Goal: Task Accomplishment & Management: Use online tool/utility

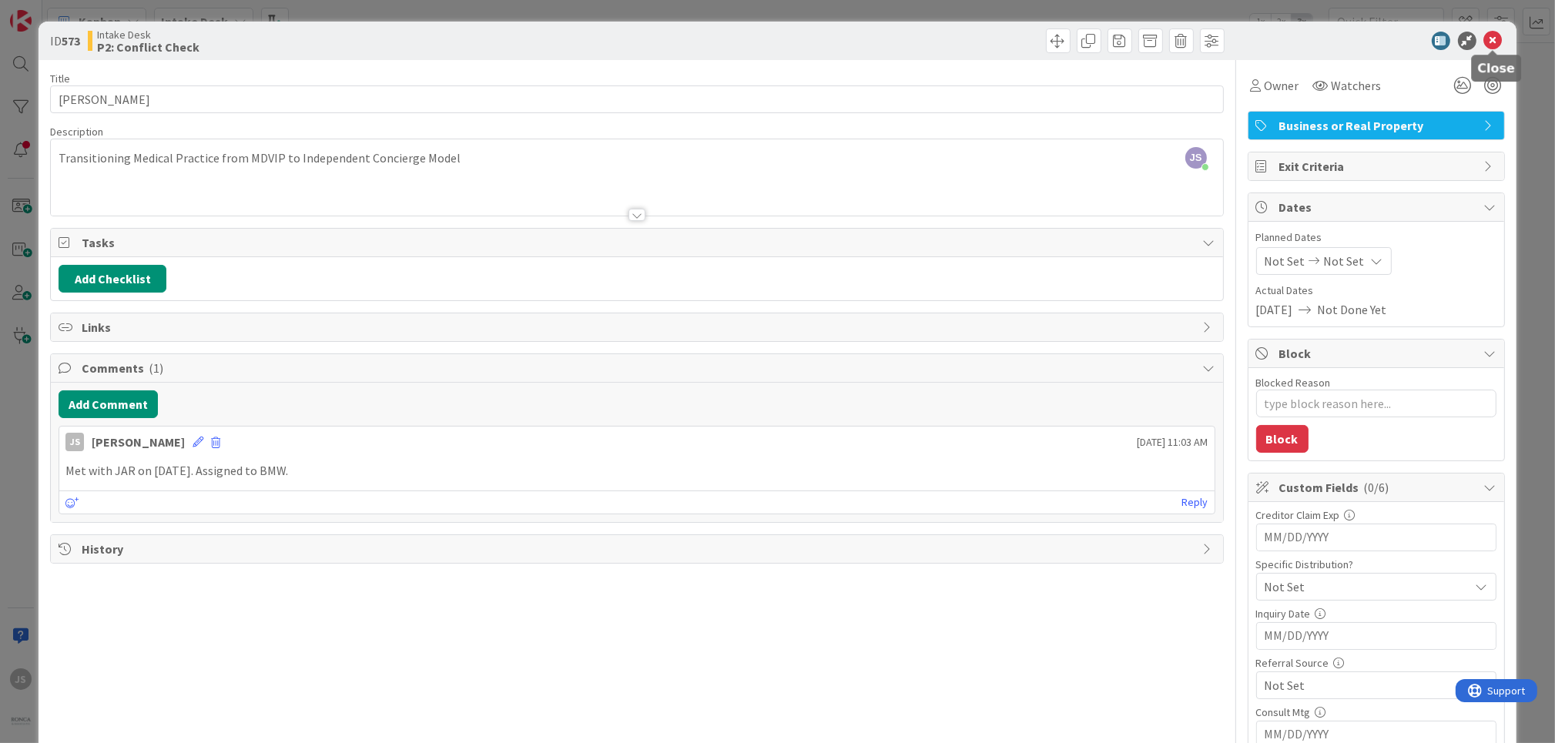
click at [1500, 35] on icon at bounding box center [1493, 41] width 18 height 18
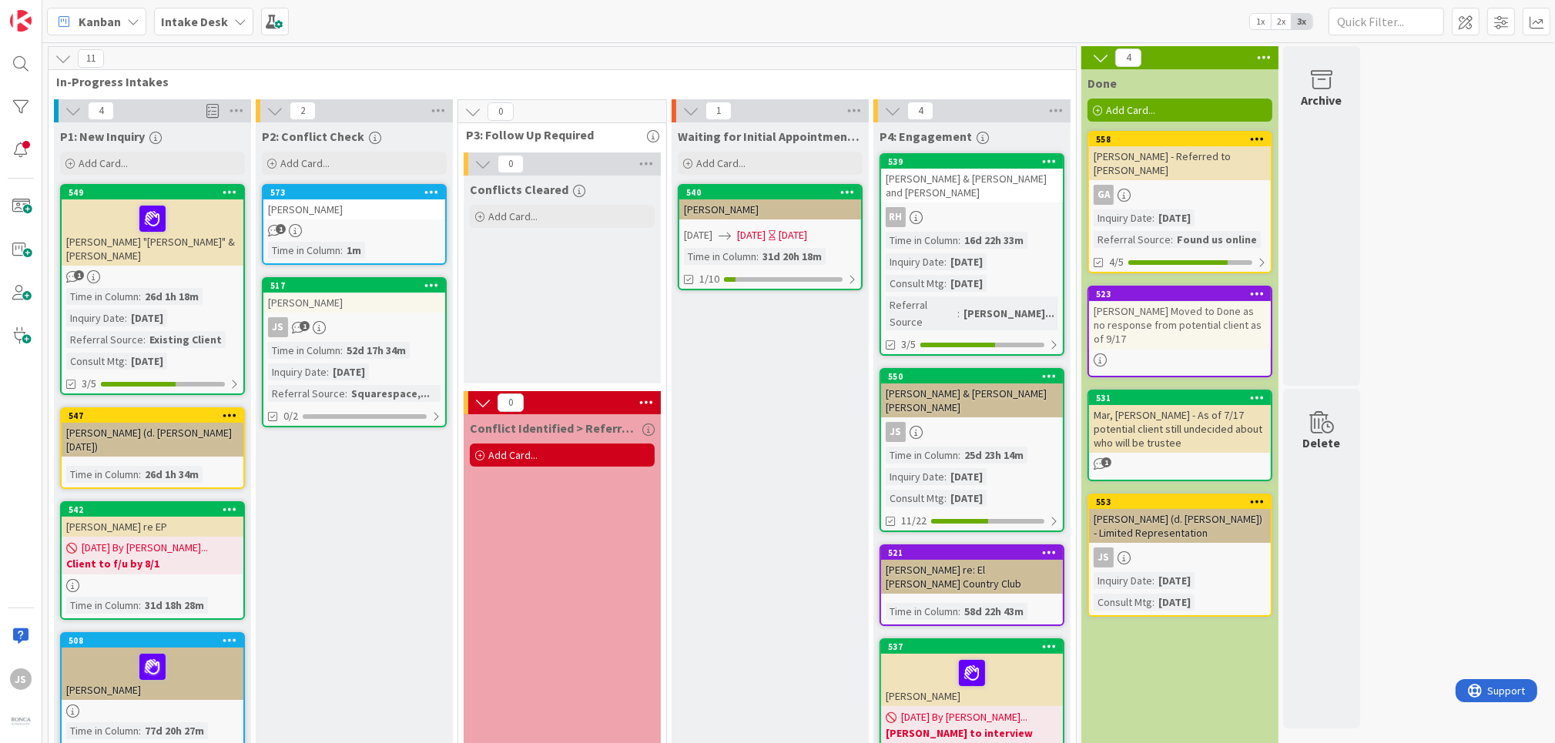
click at [236, 18] on icon at bounding box center [240, 21] width 12 height 12
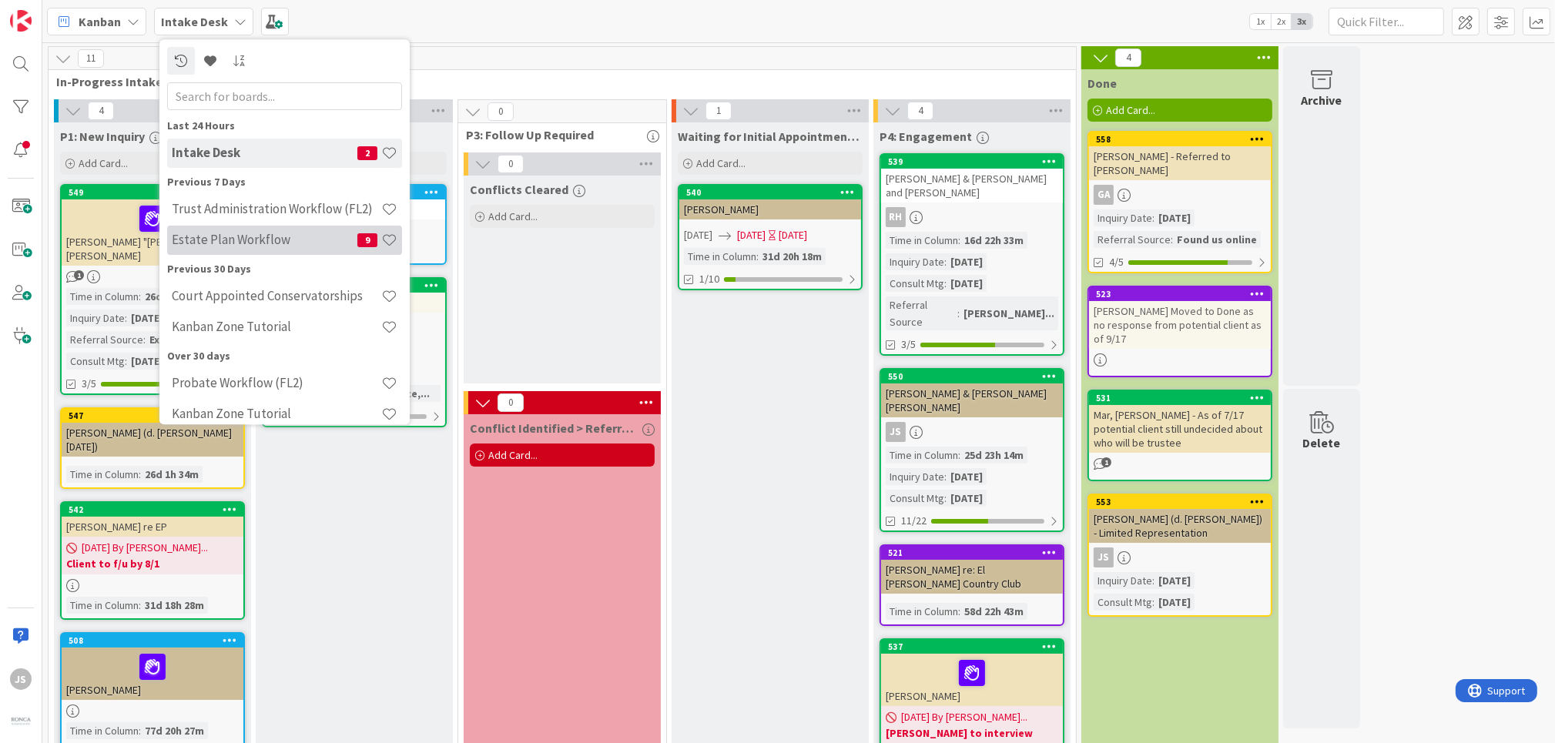
click at [203, 244] on h4 "Estate Plan Workflow" at bounding box center [265, 240] width 186 height 15
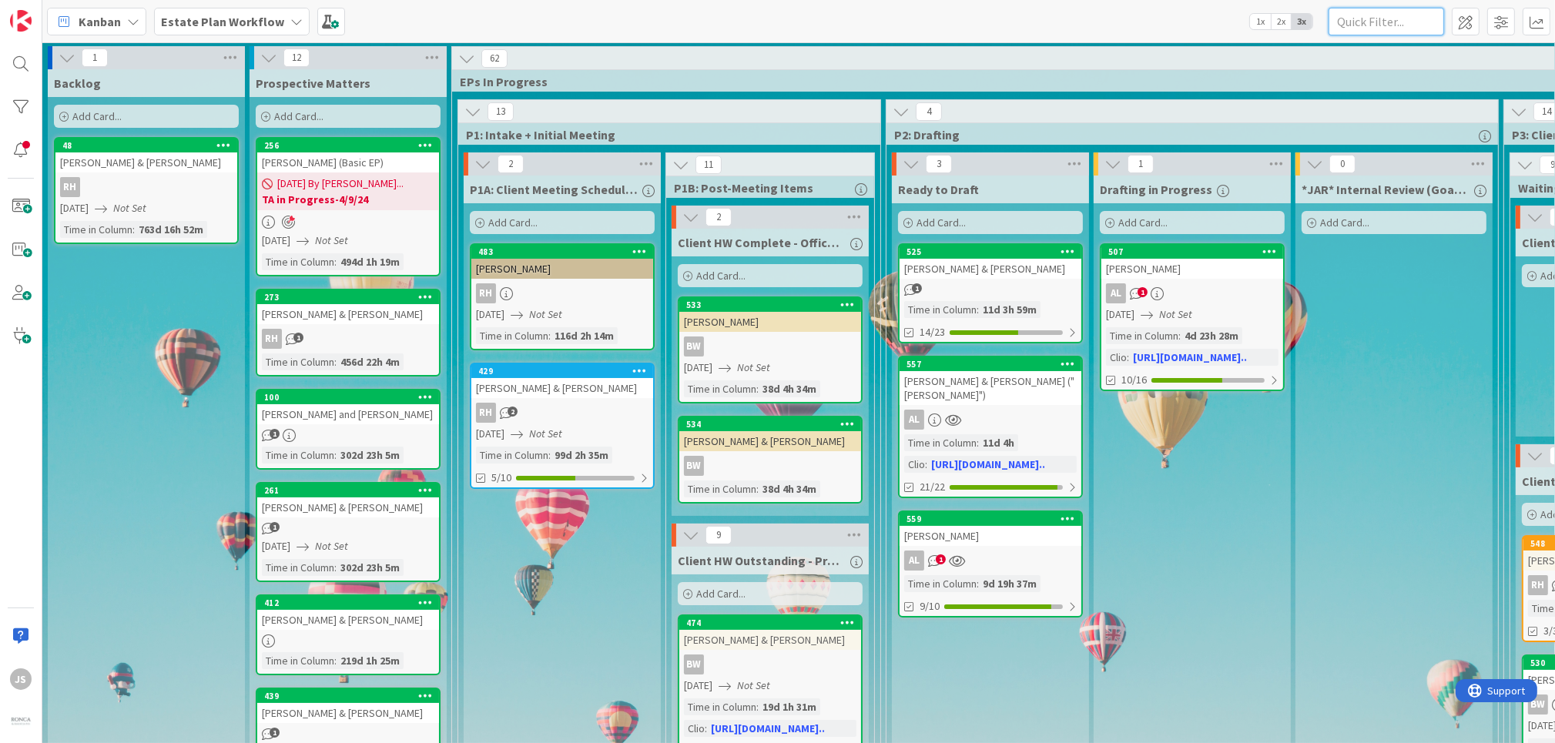
click at [1352, 21] on input "text" at bounding box center [1386, 22] width 116 height 28
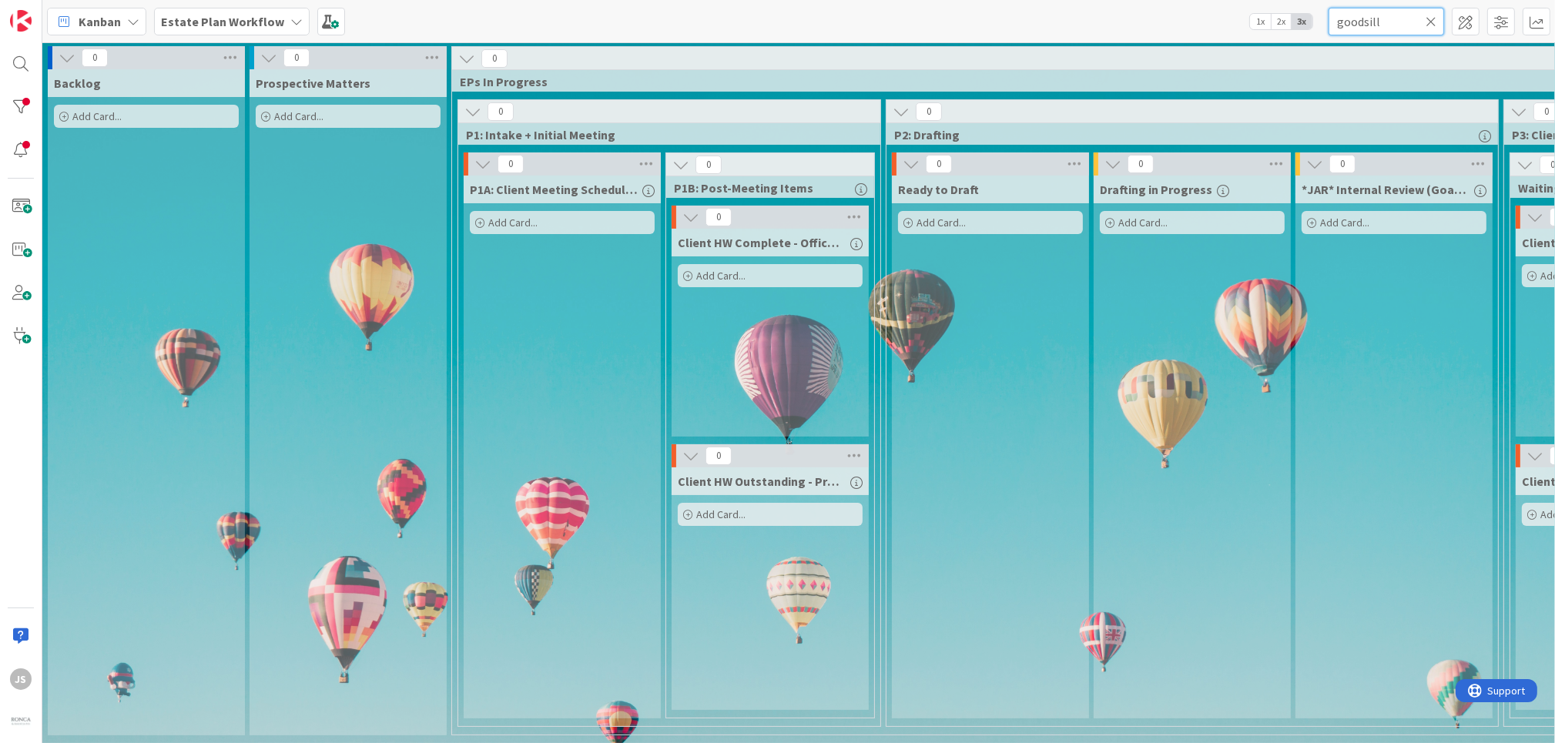
type input "goodsill"
click at [281, 13] on div "Estate Plan Workflow" at bounding box center [232, 22] width 156 height 28
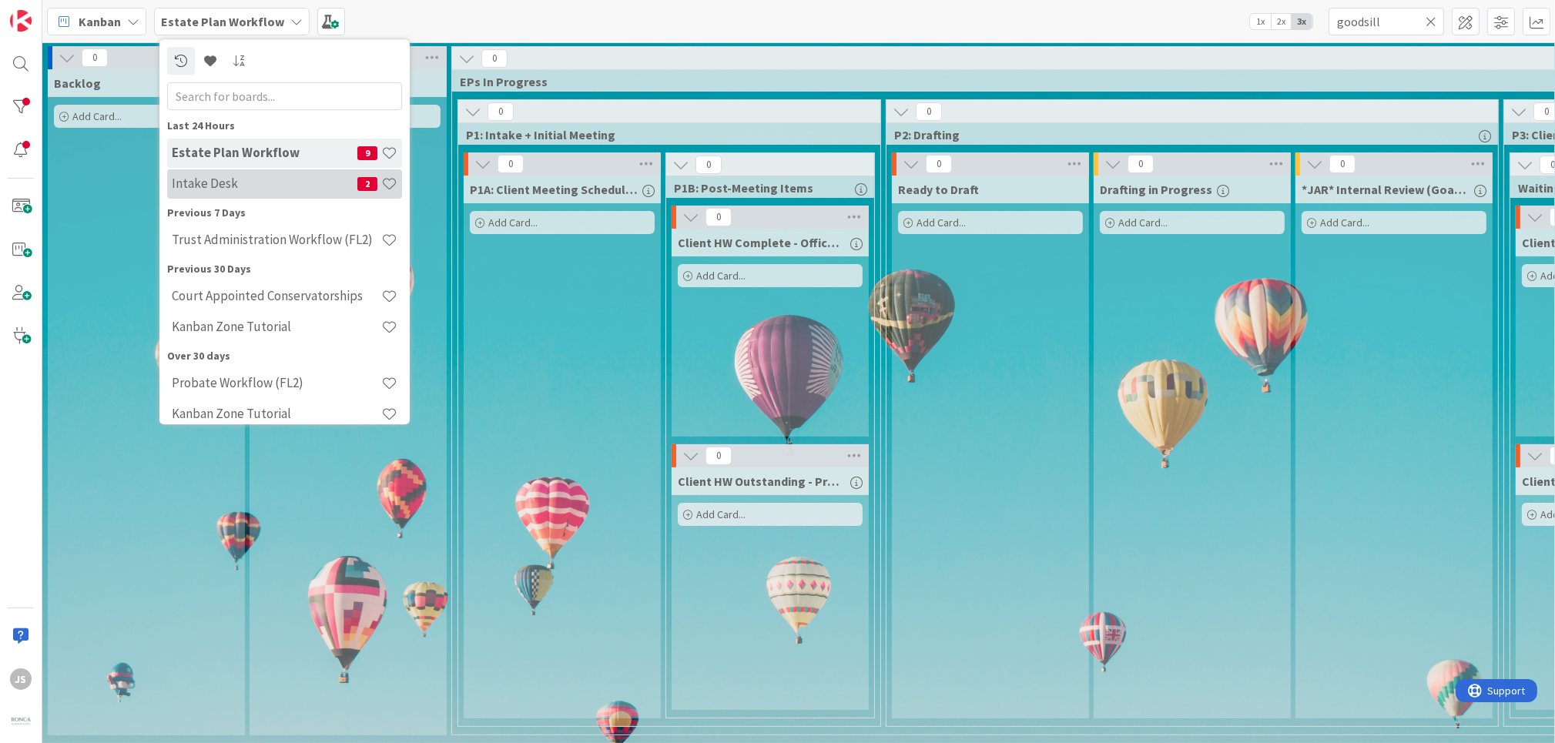
click at [214, 180] on h4 "Intake Desk" at bounding box center [265, 183] width 186 height 15
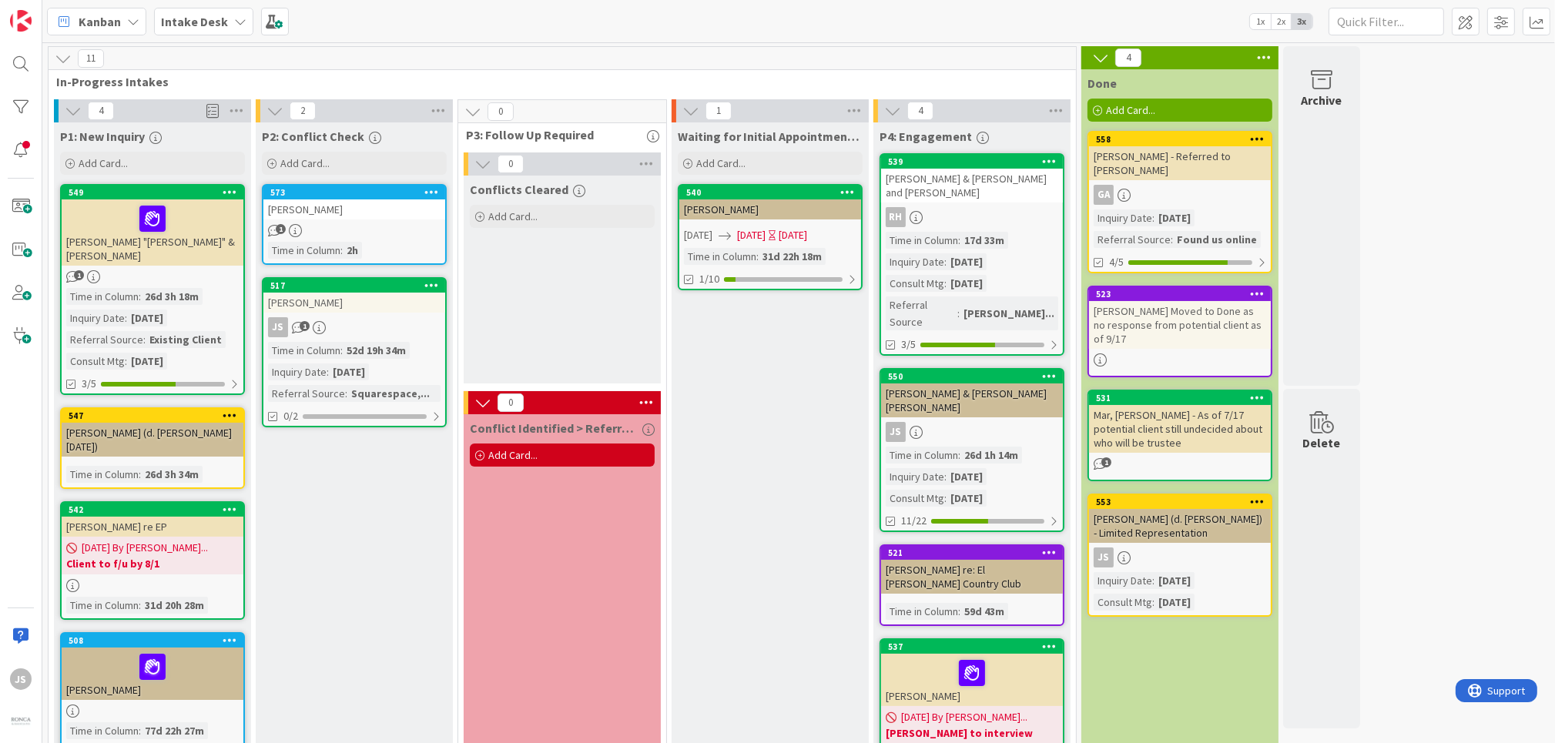
click at [983, 114] on div "4" at bounding box center [971, 110] width 197 height 23
click at [889, 115] on icon at bounding box center [892, 110] width 17 height 17
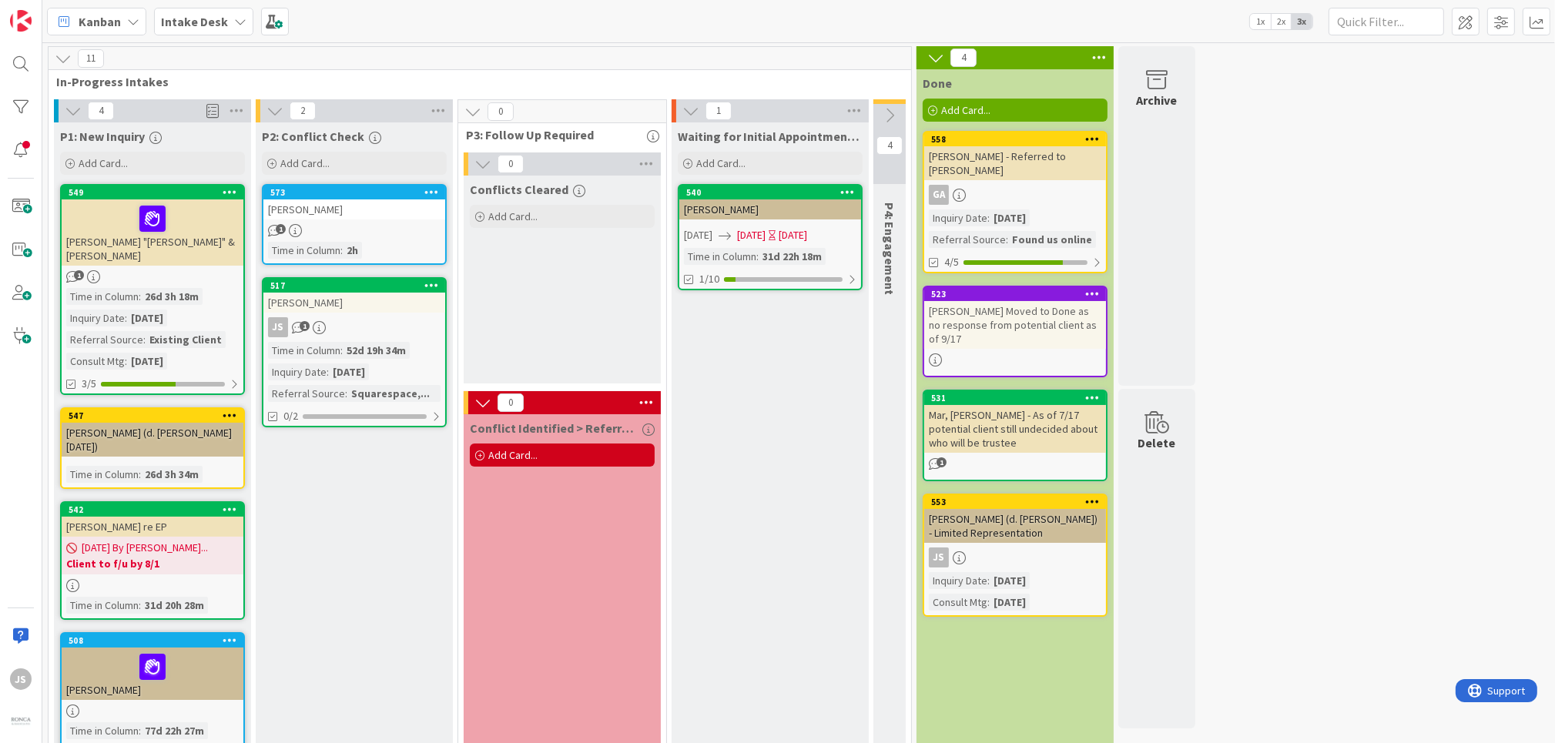
click at [889, 114] on icon at bounding box center [889, 115] width 17 height 17
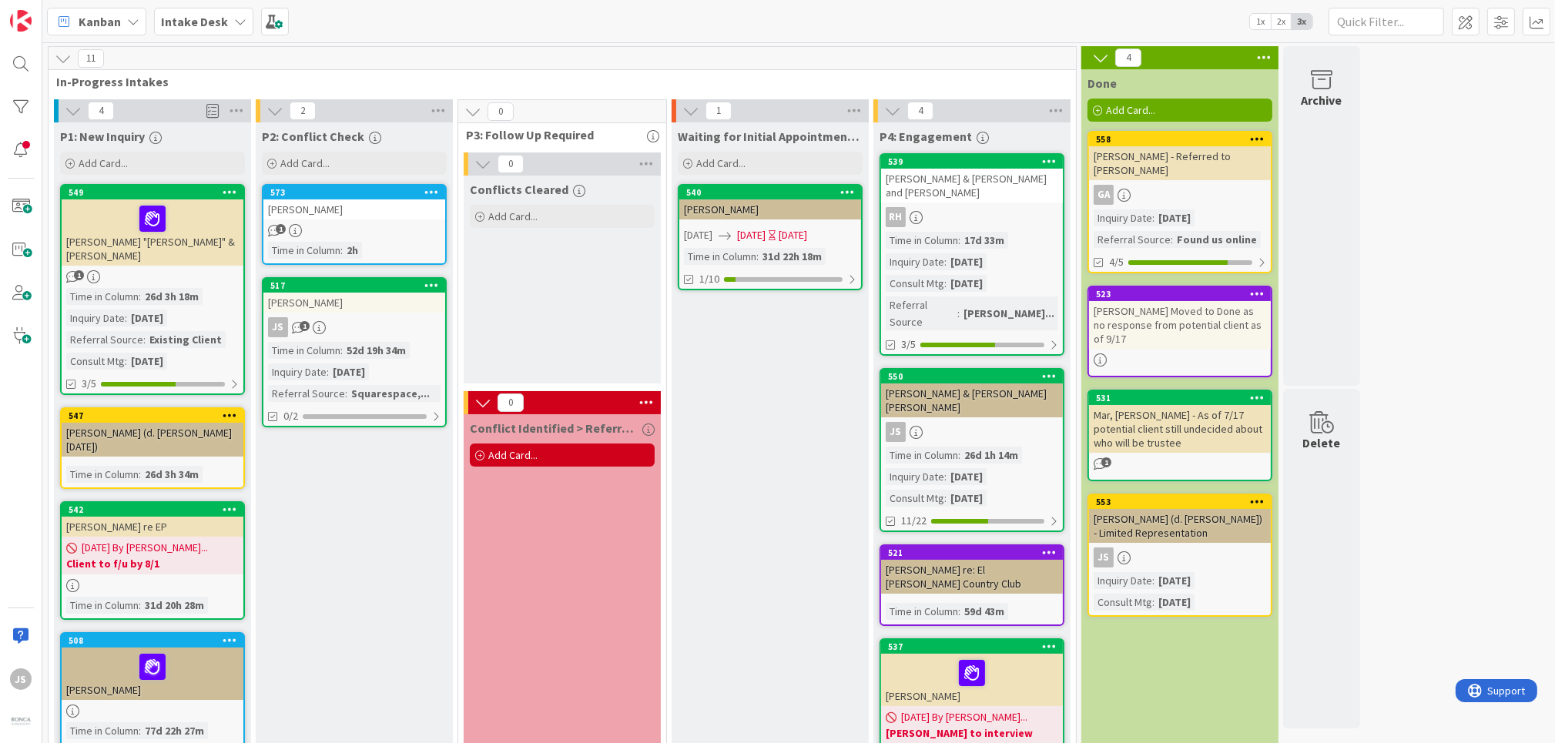
click at [1033, 134] on div "P4: Engagement" at bounding box center [971, 136] width 185 height 15
click at [504, 216] on span "Add Card..." at bounding box center [512, 216] width 49 height 14
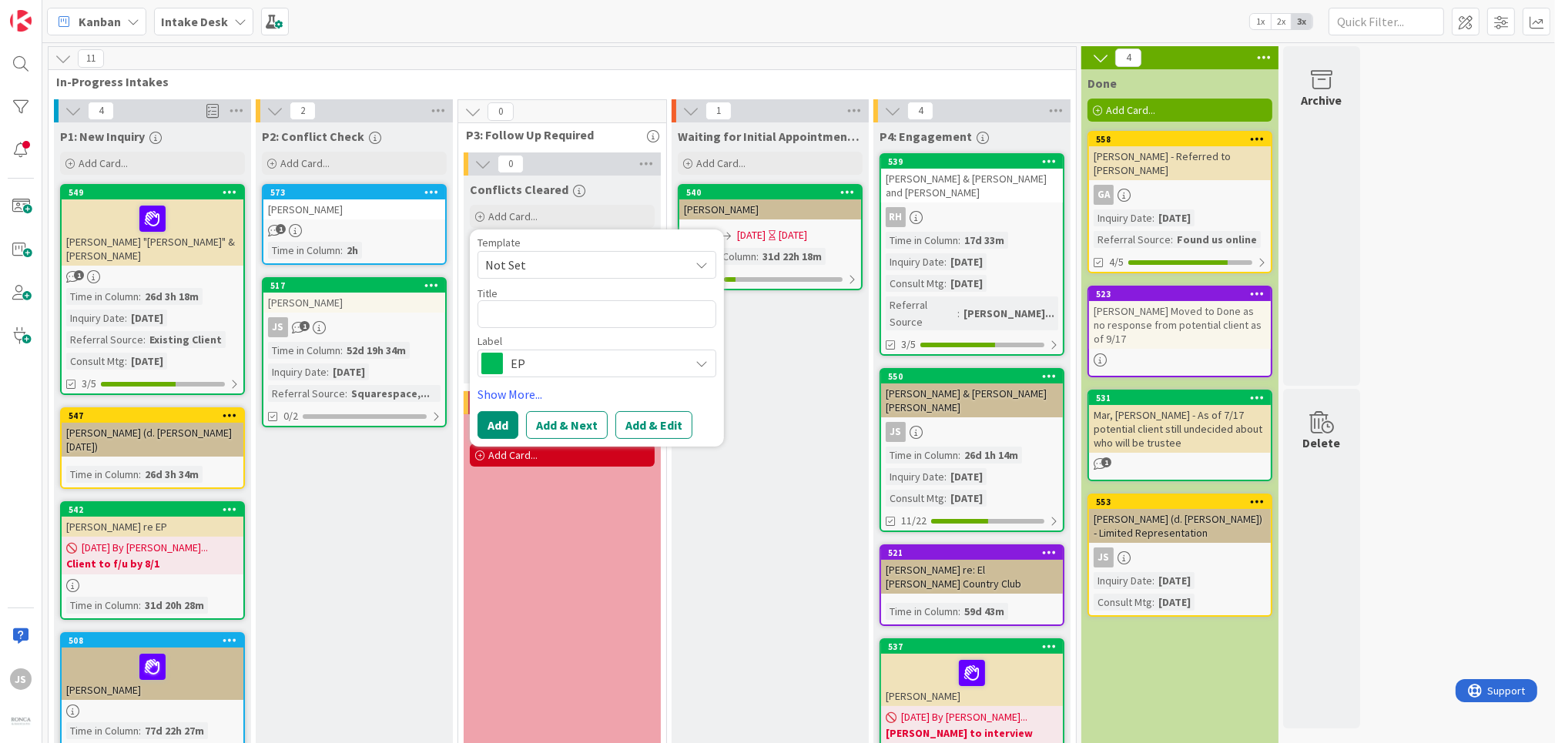
click at [695, 263] on span "Not Set" at bounding box center [596, 265] width 239 height 28
click at [755, 349] on div "Waiting for Initial Appointment/ Conference Add Card... 540 [PERSON_NAME] [DATE…" at bounding box center [770, 523] width 197 height 802
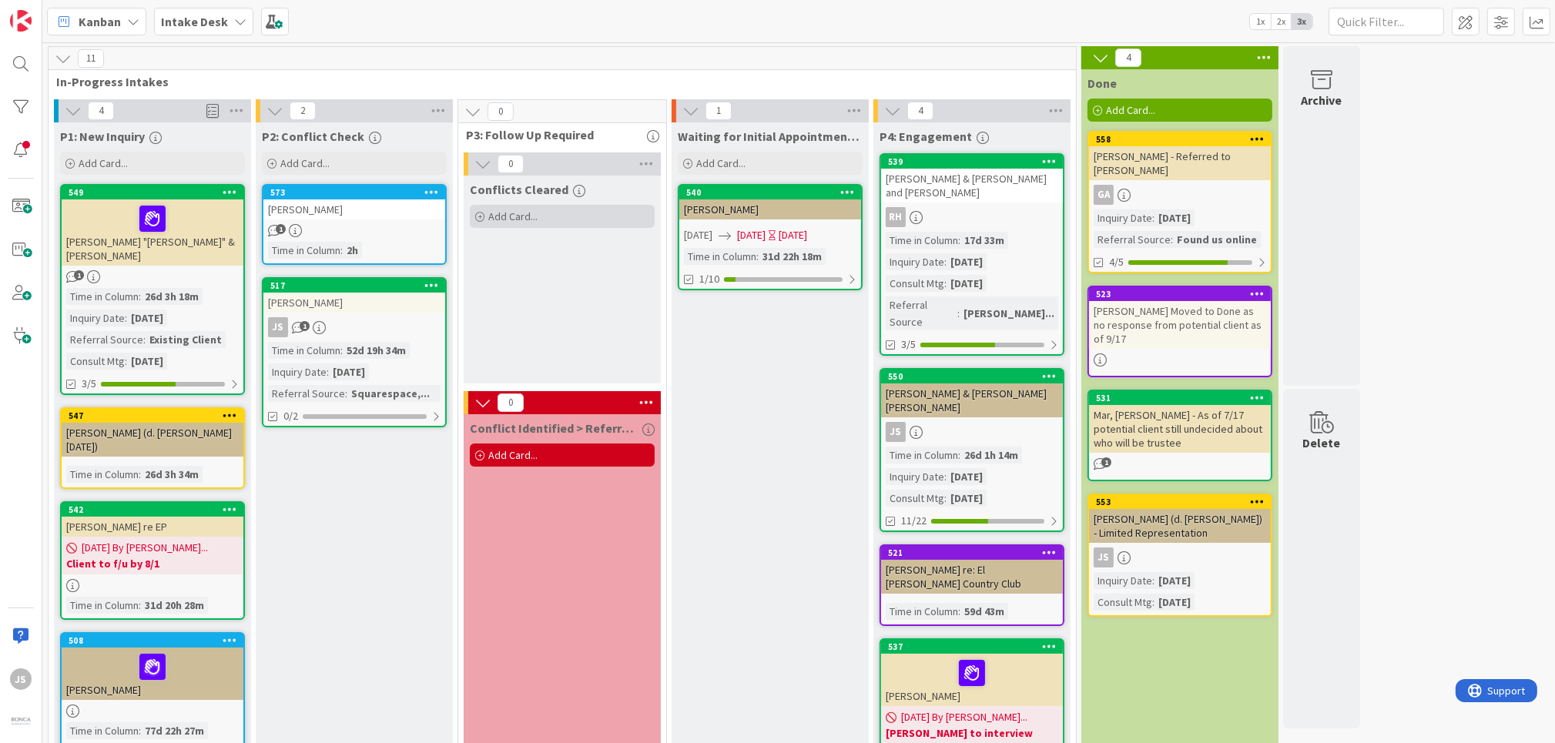
click at [526, 215] on span "Add Card..." at bounding box center [512, 216] width 49 height 14
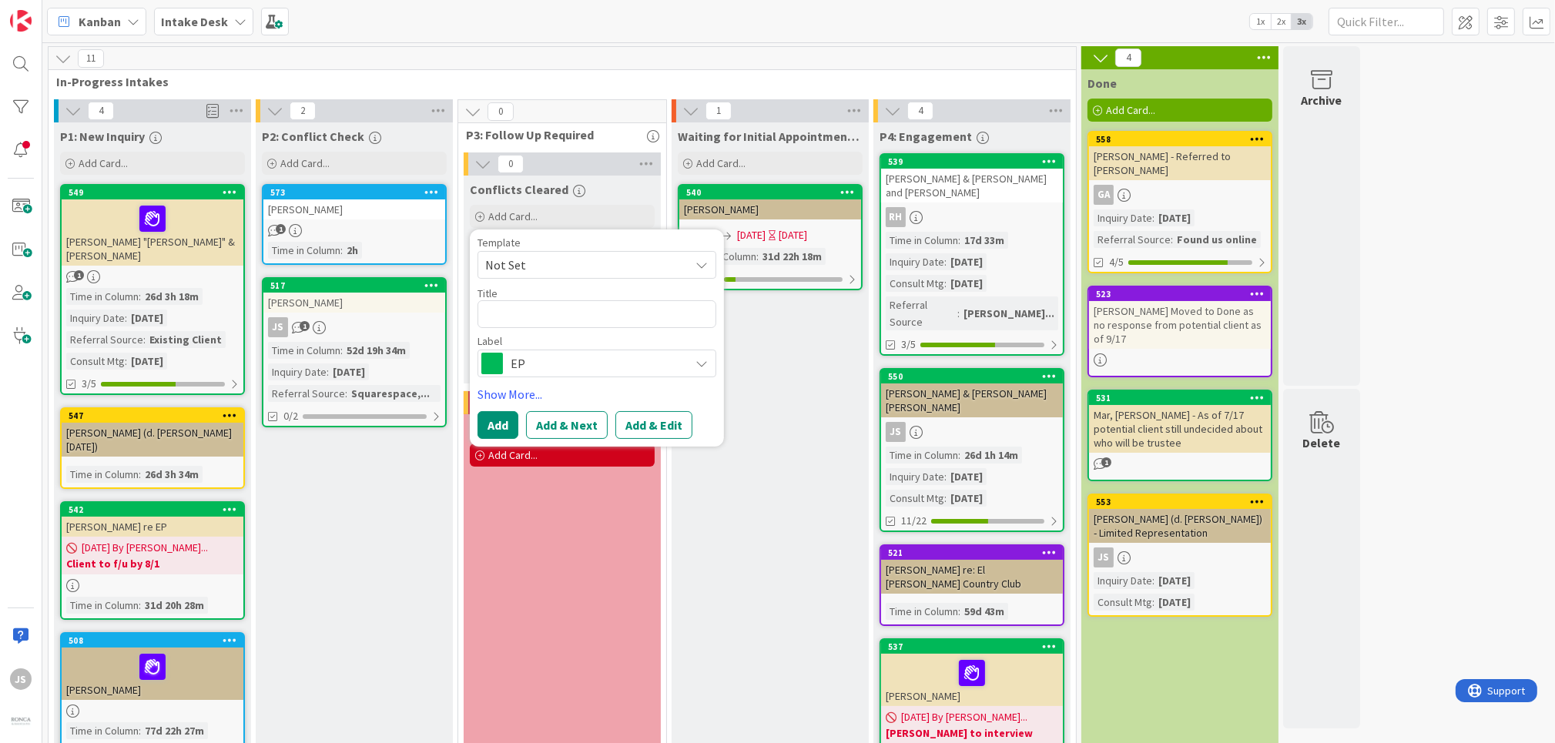
click at [538, 260] on span "Not Set" at bounding box center [581, 265] width 193 height 20
click at [536, 328] on span "template name" at bounding box center [609, 331] width 220 height 20
type textarea "x"
type textarea "template name"
click at [695, 260] on span "template name" at bounding box center [596, 265] width 239 height 28
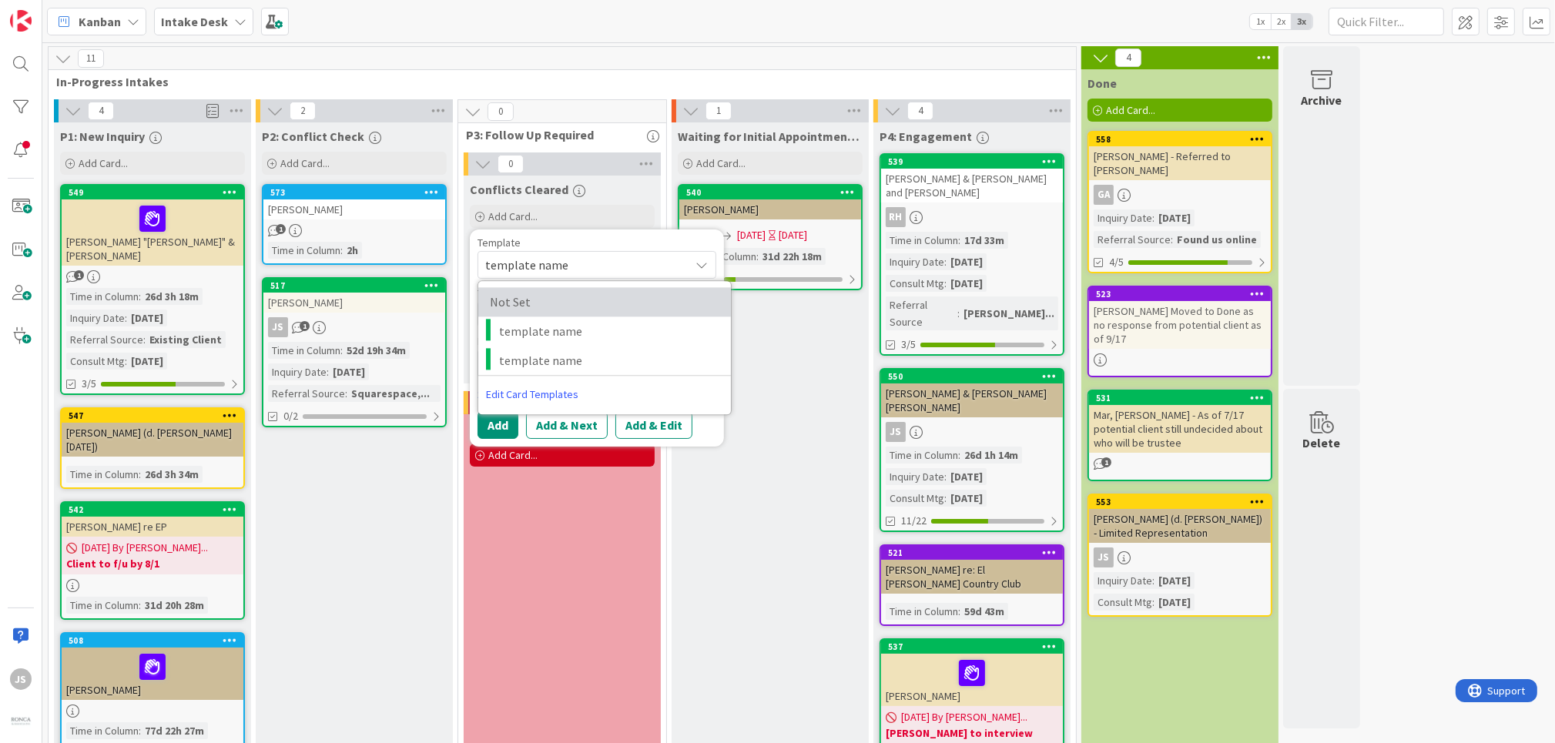
click at [525, 300] on span "Not Set" at bounding box center [601, 302] width 222 height 20
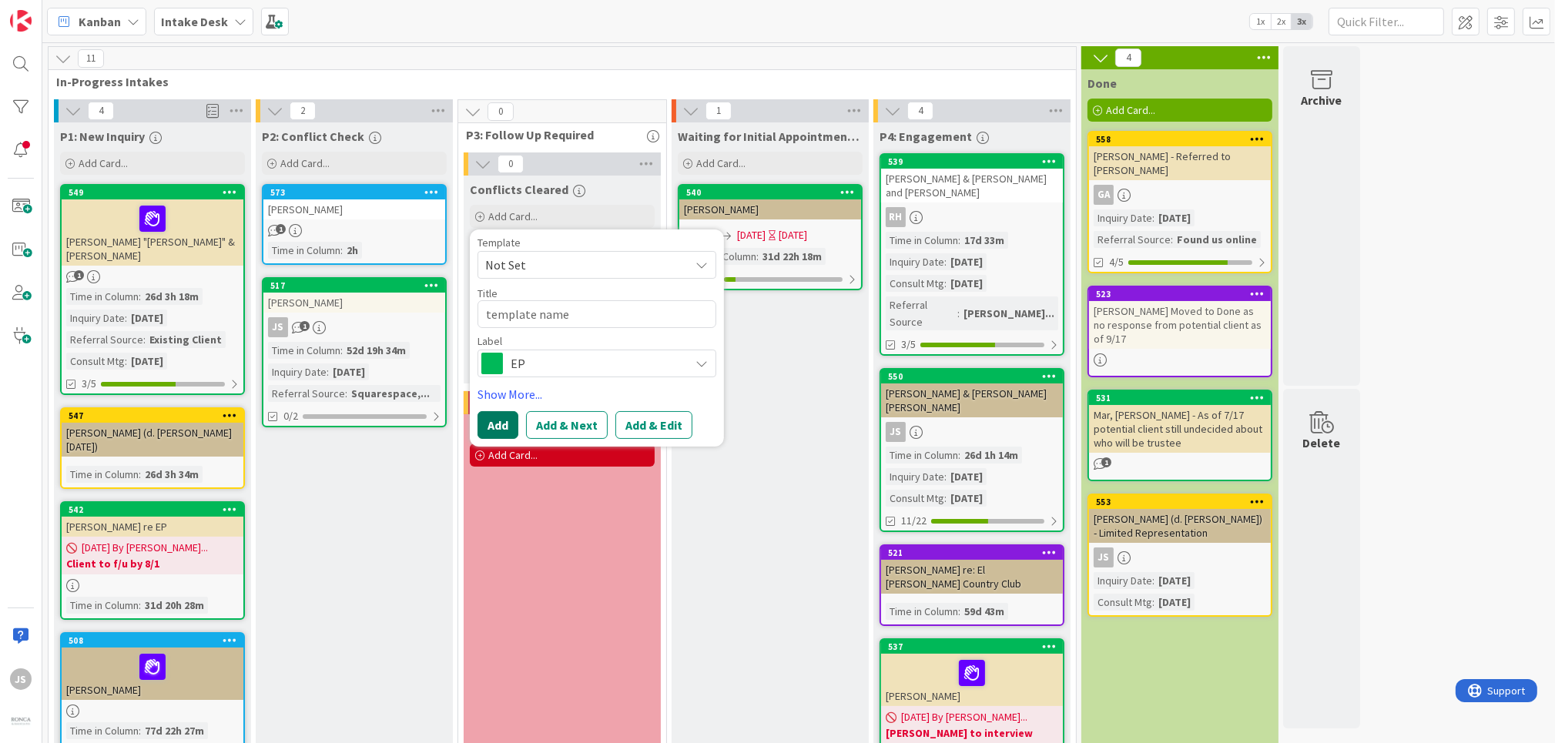
click at [504, 424] on button "Add" at bounding box center [497, 425] width 41 height 28
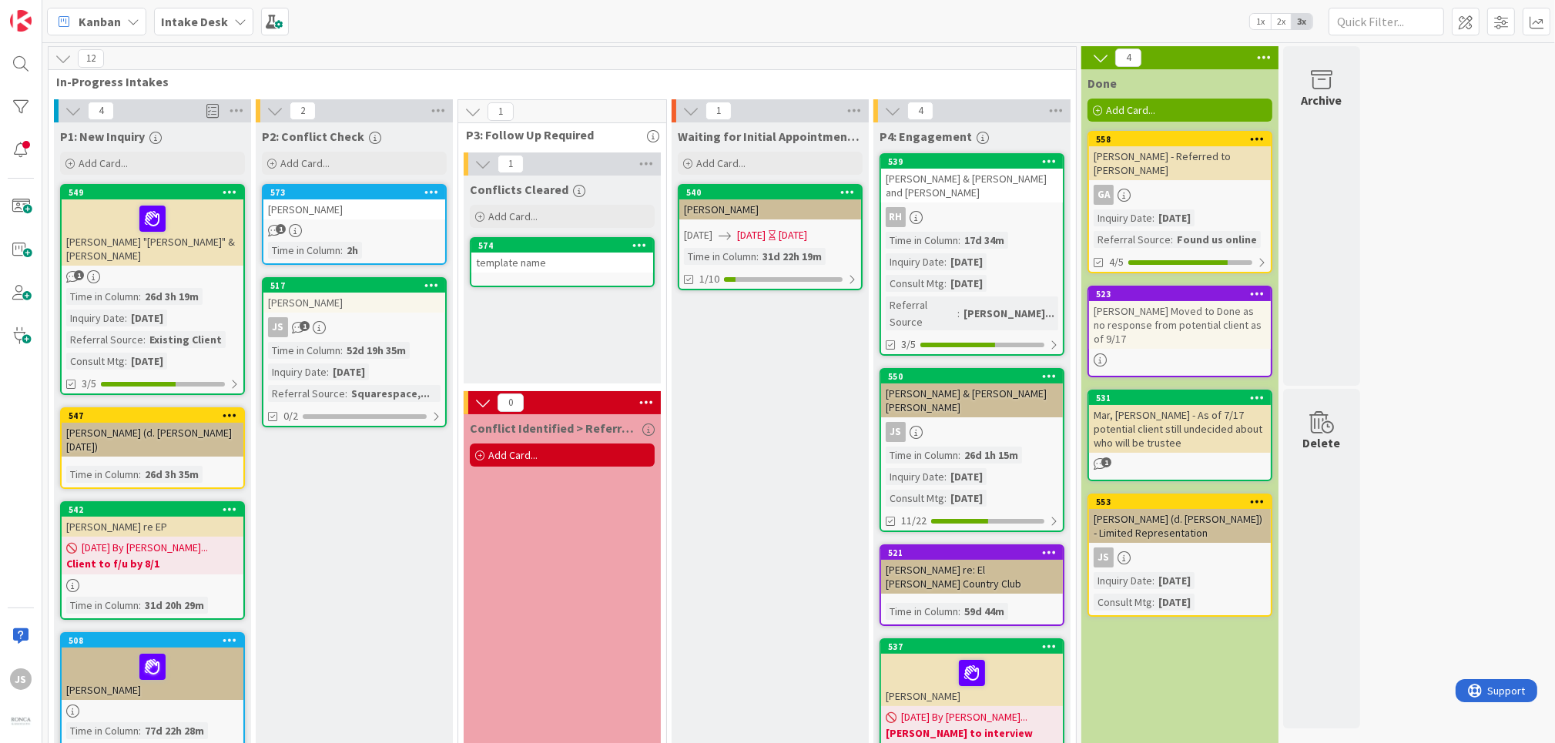
click at [541, 265] on div "template name" at bounding box center [562, 263] width 182 height 20
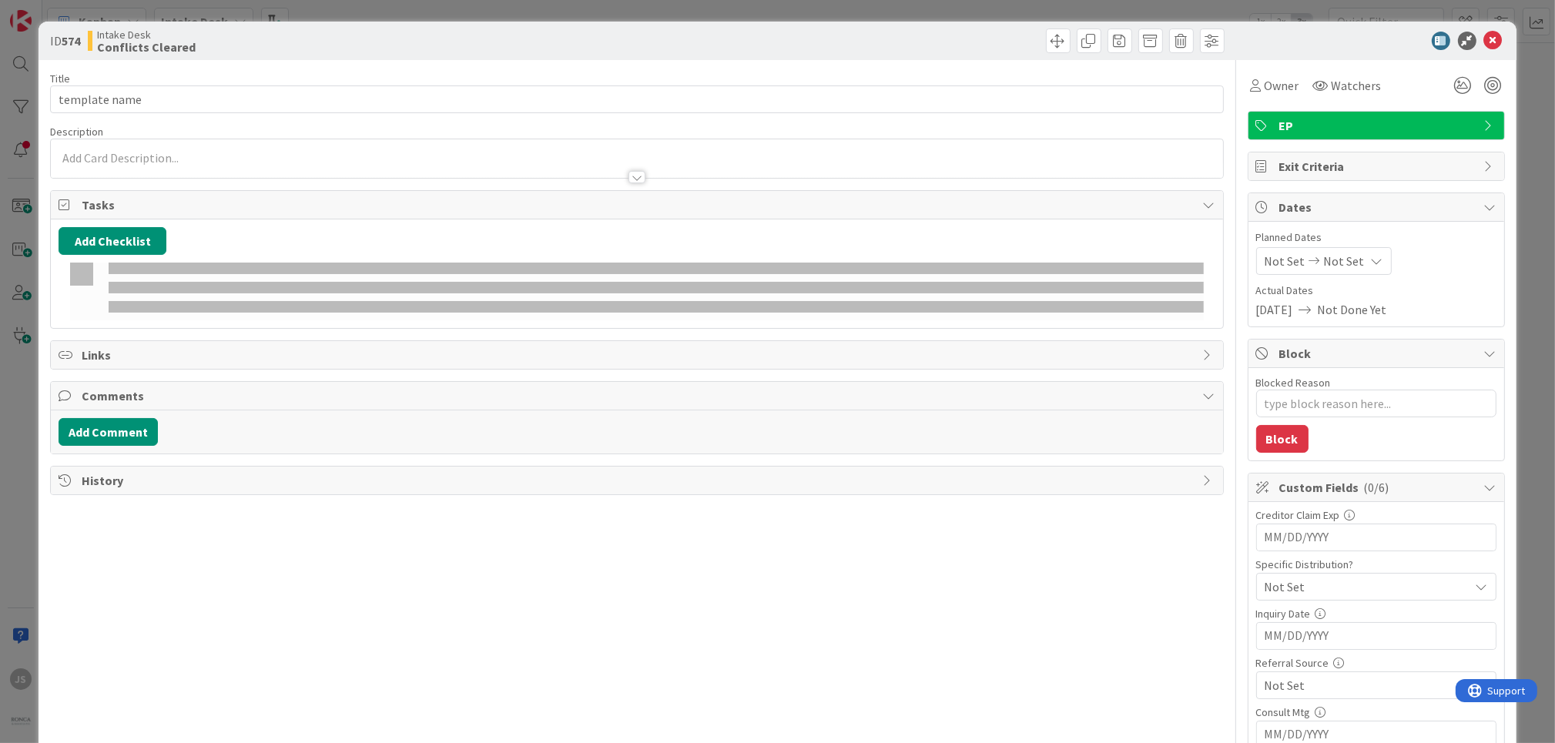
type textarea "x"
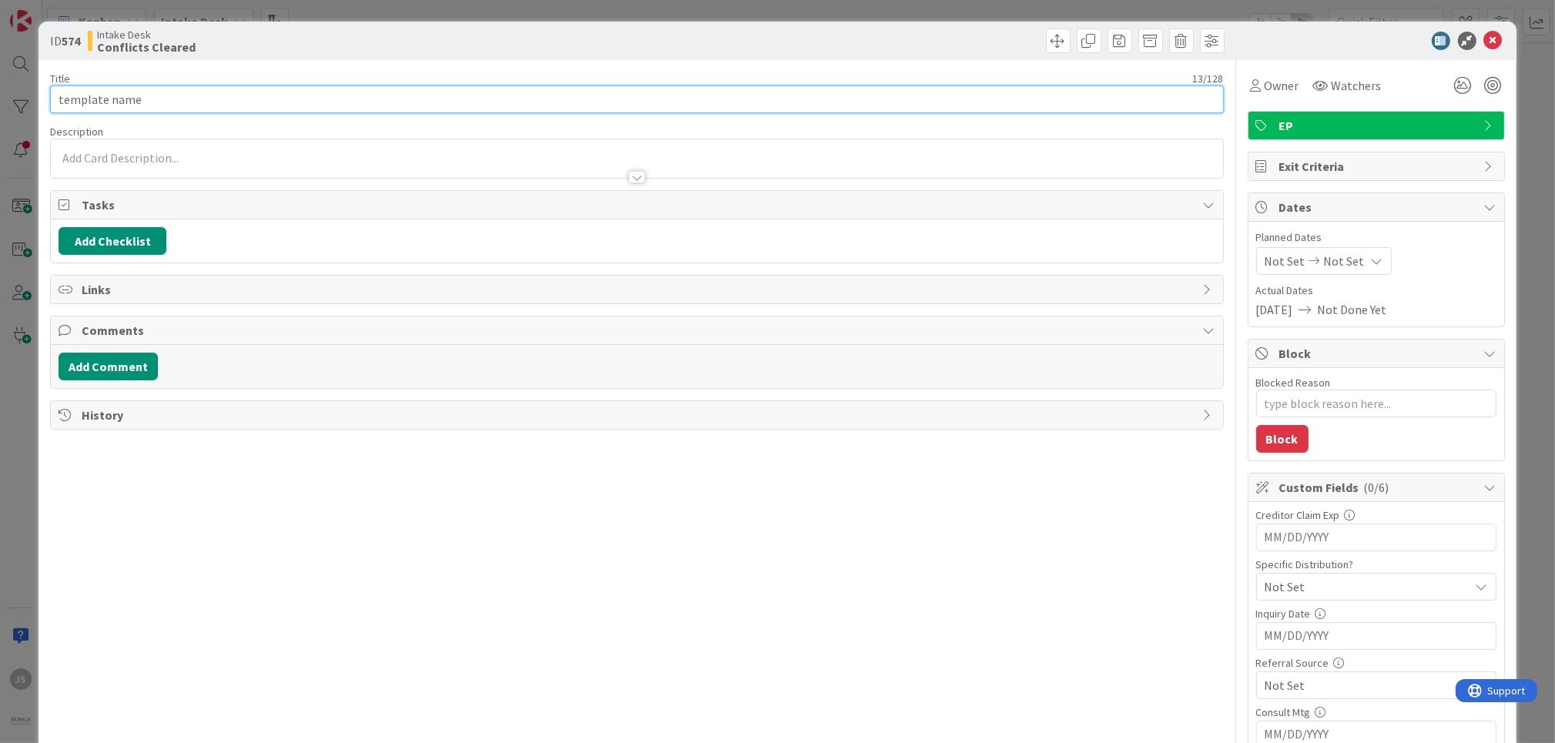
click at [176, 103] on input "template name" at bounding box center [636, 99] width 1173 height 28
type input "Goo"
type textarea "x"
type input "[PERSON_NAME] &"
type textarea "x"
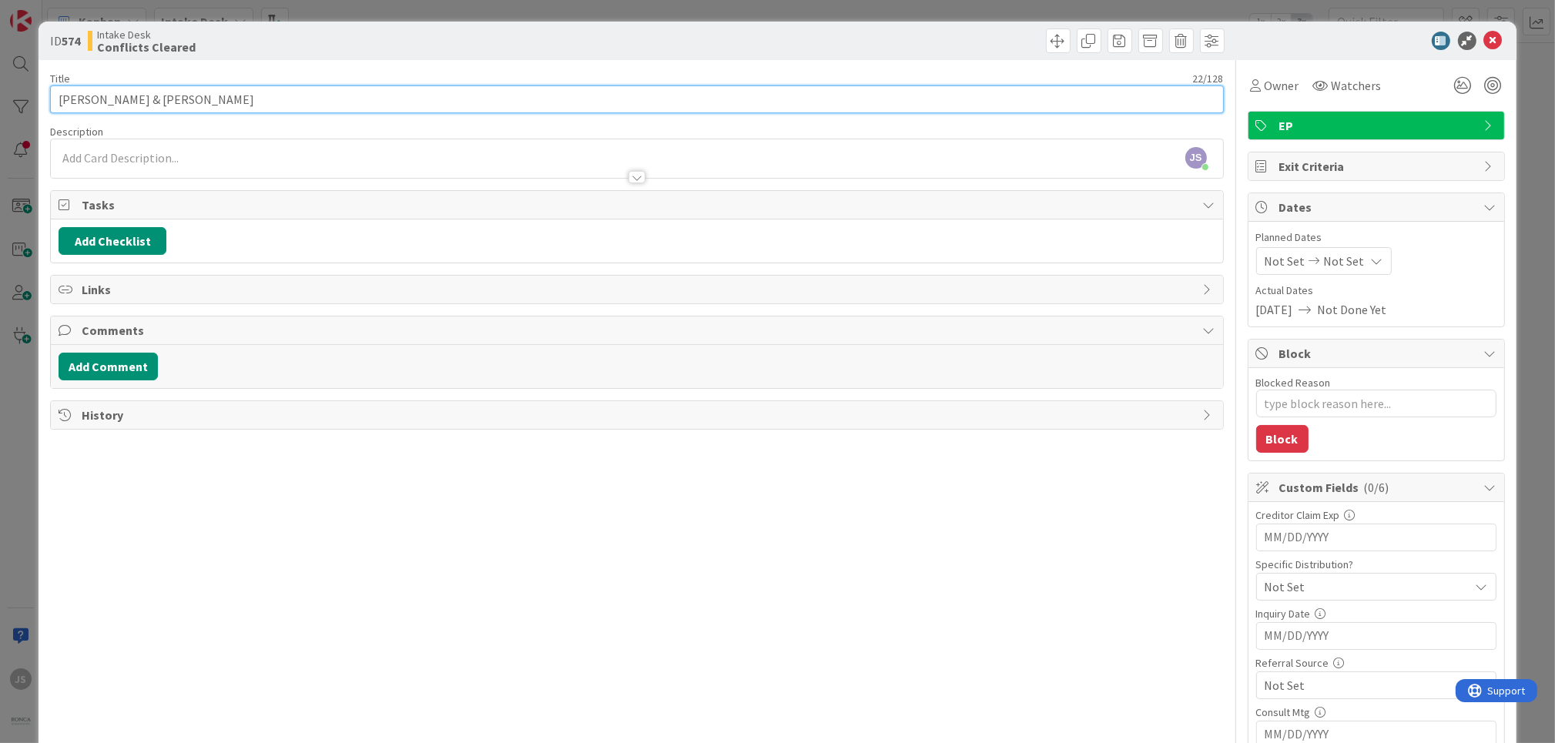
type input "[PERSON_NAME] & [PERSON_NAME]"
type textarea "x"
click at [106, 113] on input "[PERSON_NAME] & [PERSON_NAME]" at bounding box center [636, 99] width 1173 height 28
type input "[PERSON_NAME] & [PERSON_NAME]"
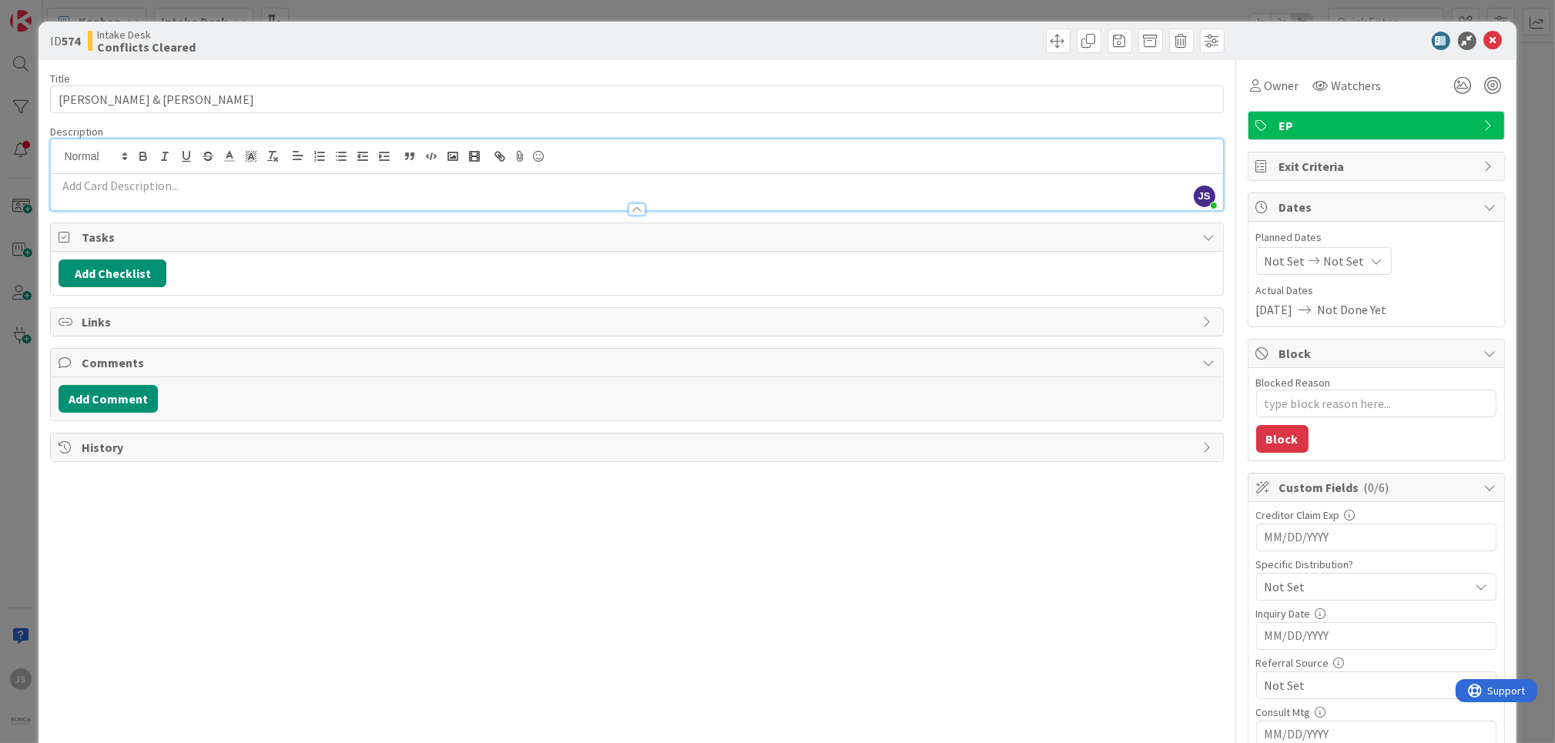
click at [81, 174] on div at bounding box center [636, 192] width 1171 height 36
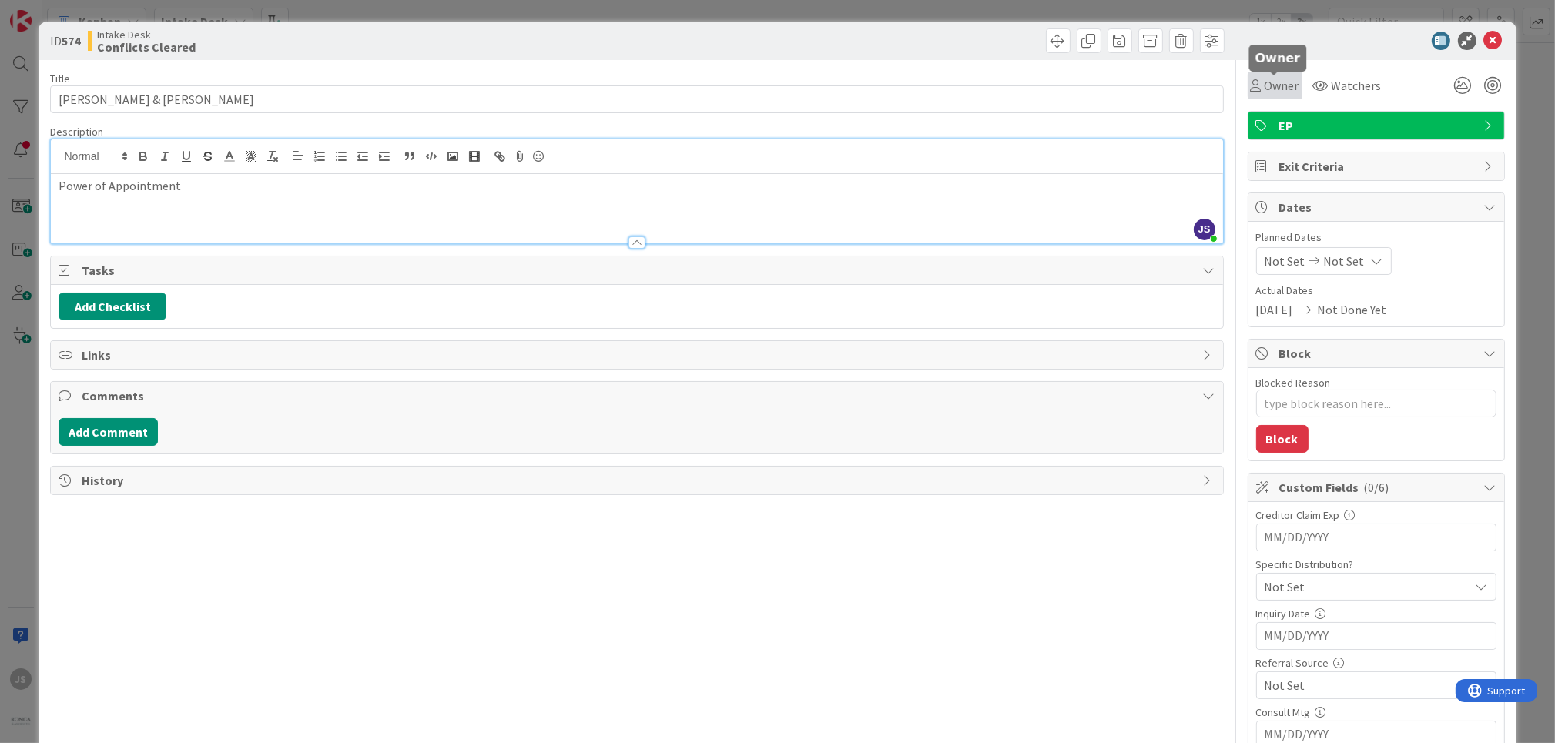
click at [1277, 87] on span "Owner" at bounding box center [1281, 85] width 35 height 18
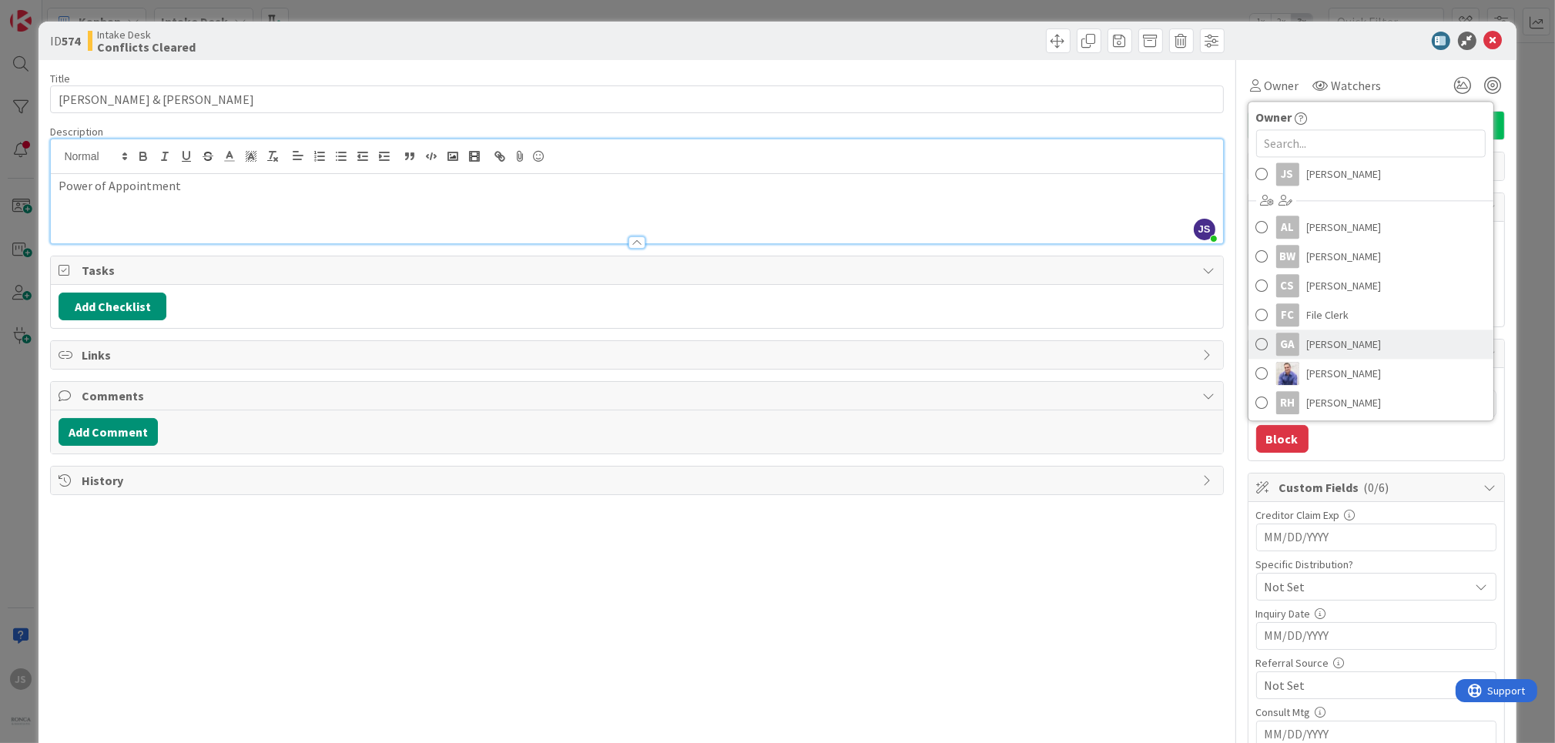
scroll to position [28, 0]
click at [1261, 399] on span at bounding box center [1262, 399] width 12 height 23
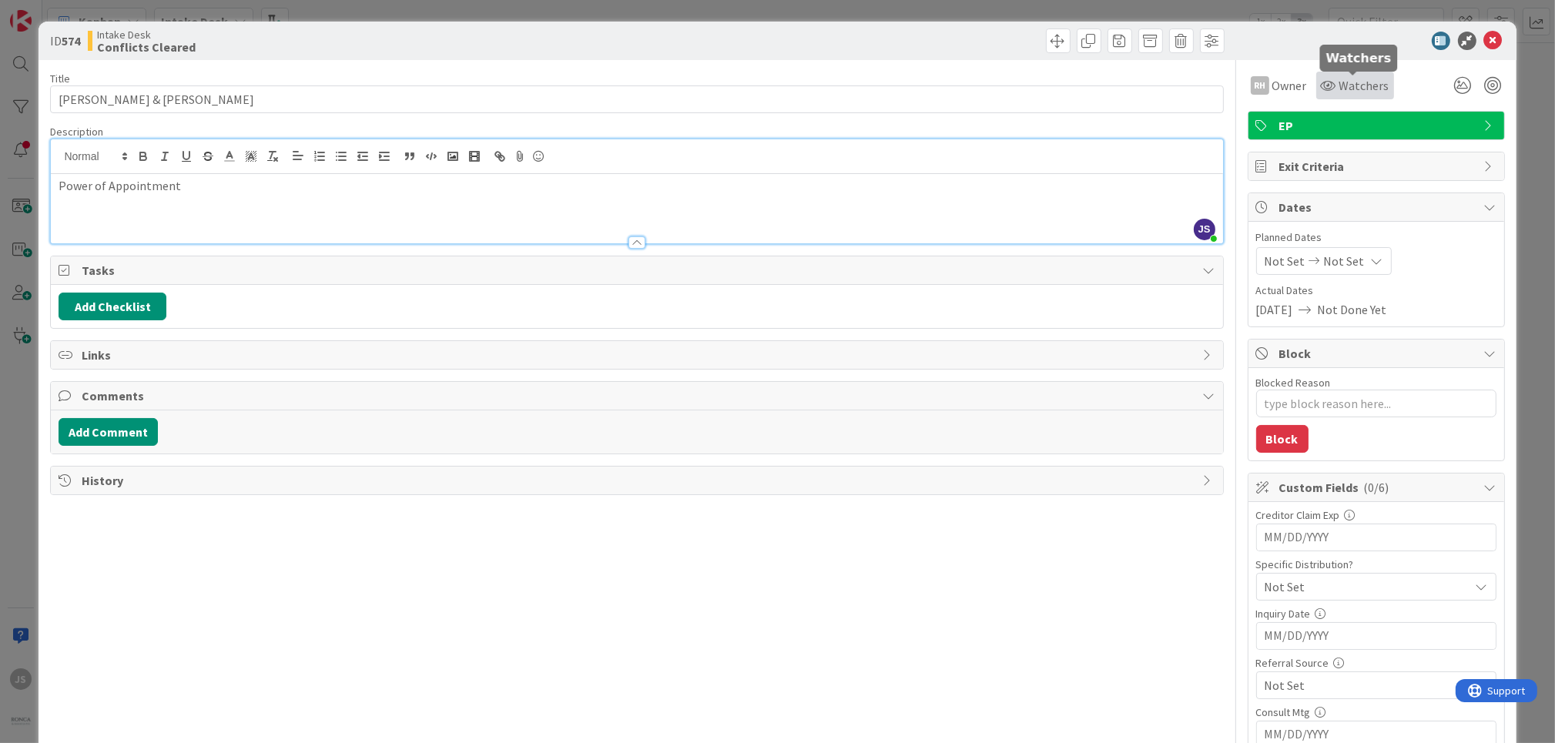
click at [1364, 89] on span "Watchers" at bounding box center [1364, 85] width 50 height 18
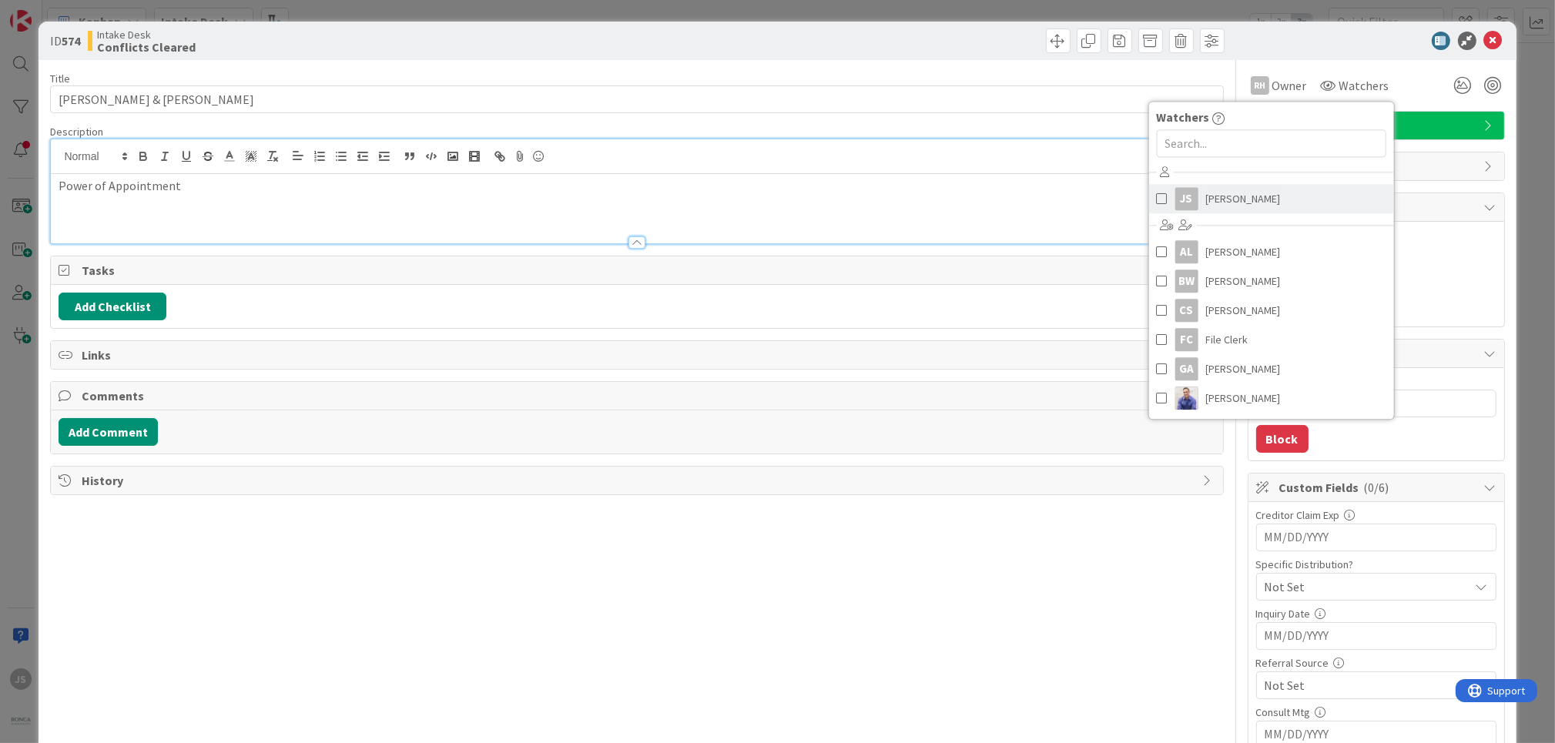
click at [1165, 201] on link "JS [PERSON_NAME]" at bounding box center [1270, 198] width 245 height 29
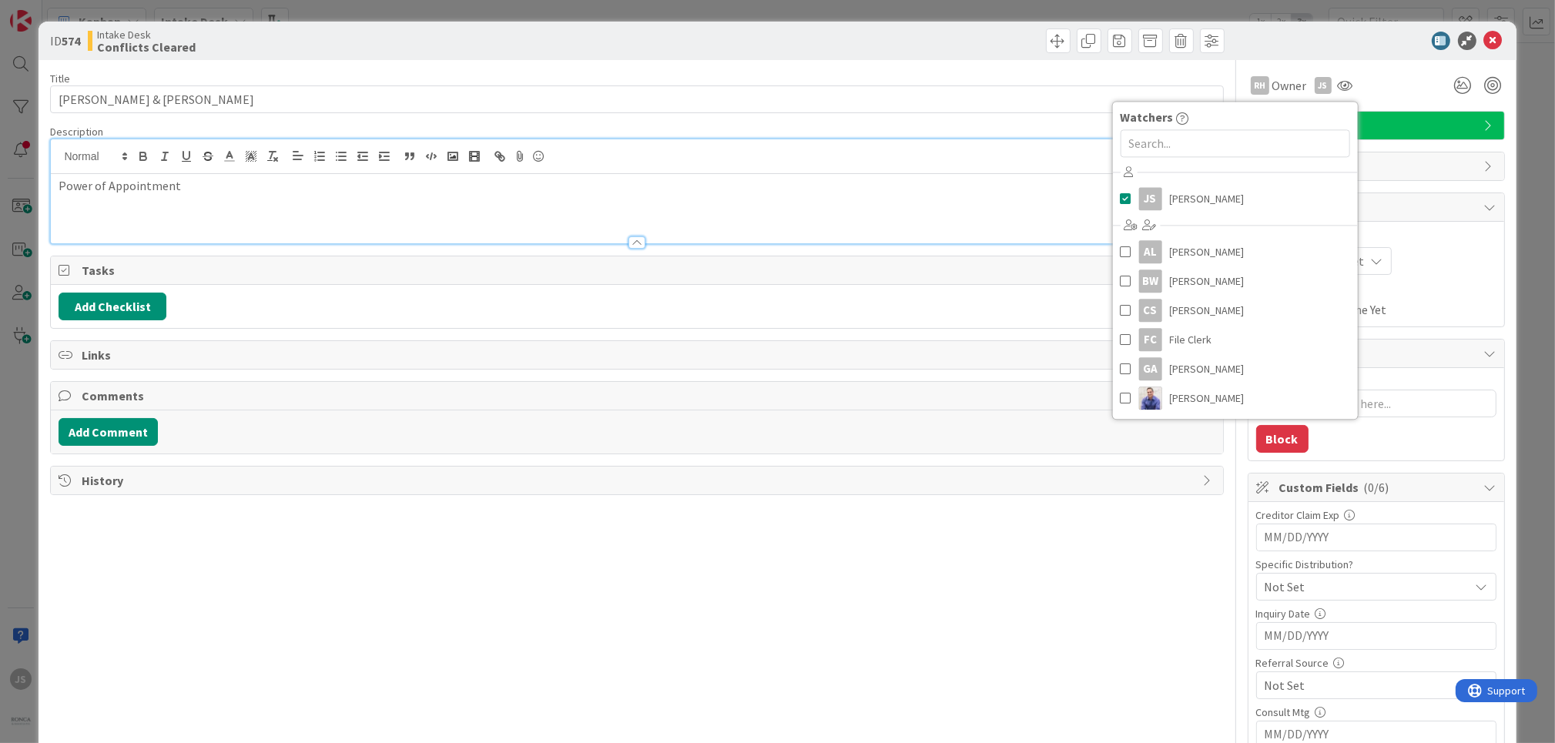
click at [994, 399] on span "Comments" at bounding box center [638, 396] width 1113 height 18
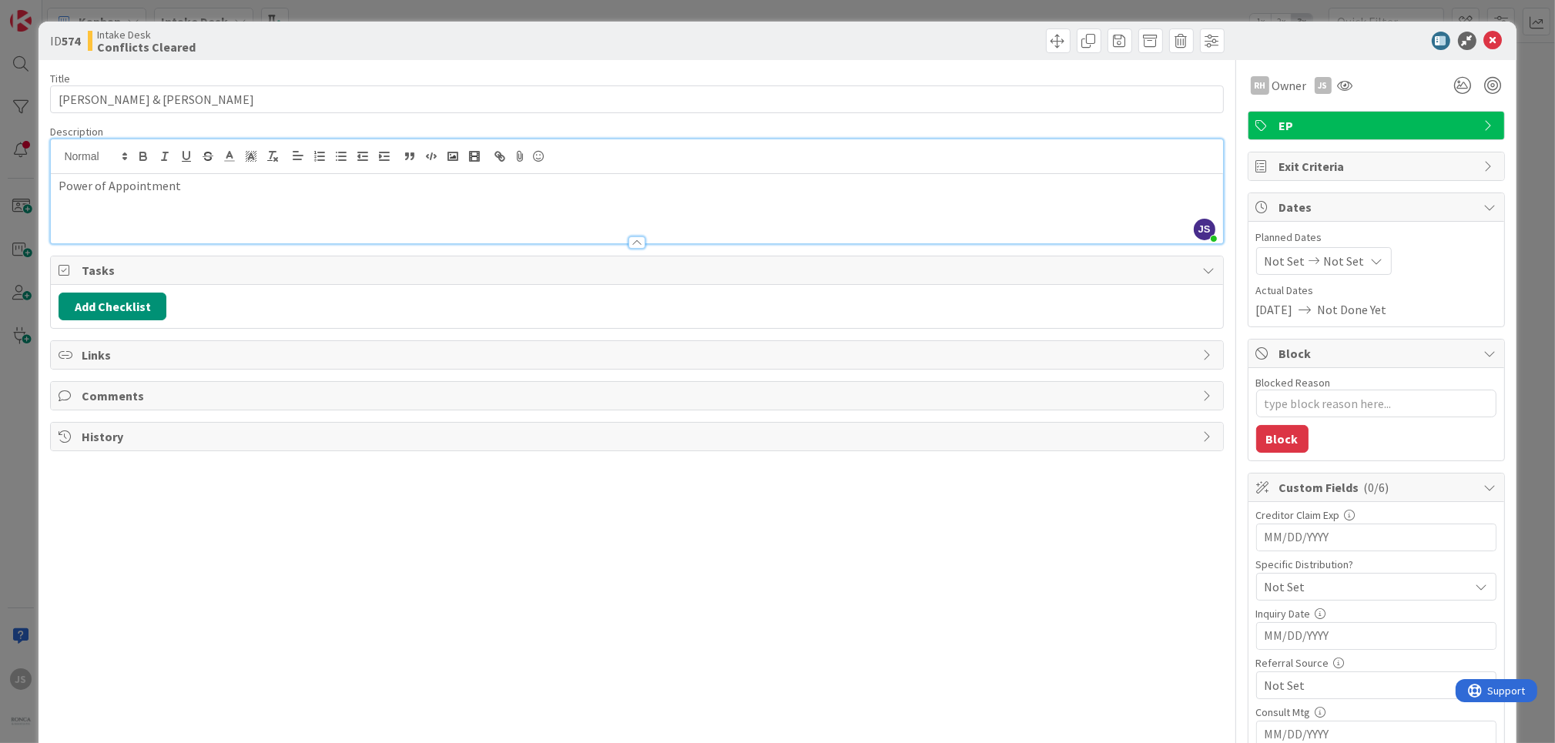
click at [118, 396] on span "Comments" at bounding box center [638, 396] width 1113 height 18
type textarea "x"
click at [103, 430] on button "Add Comment" at bounding box center [108, 432] width 99 height 28
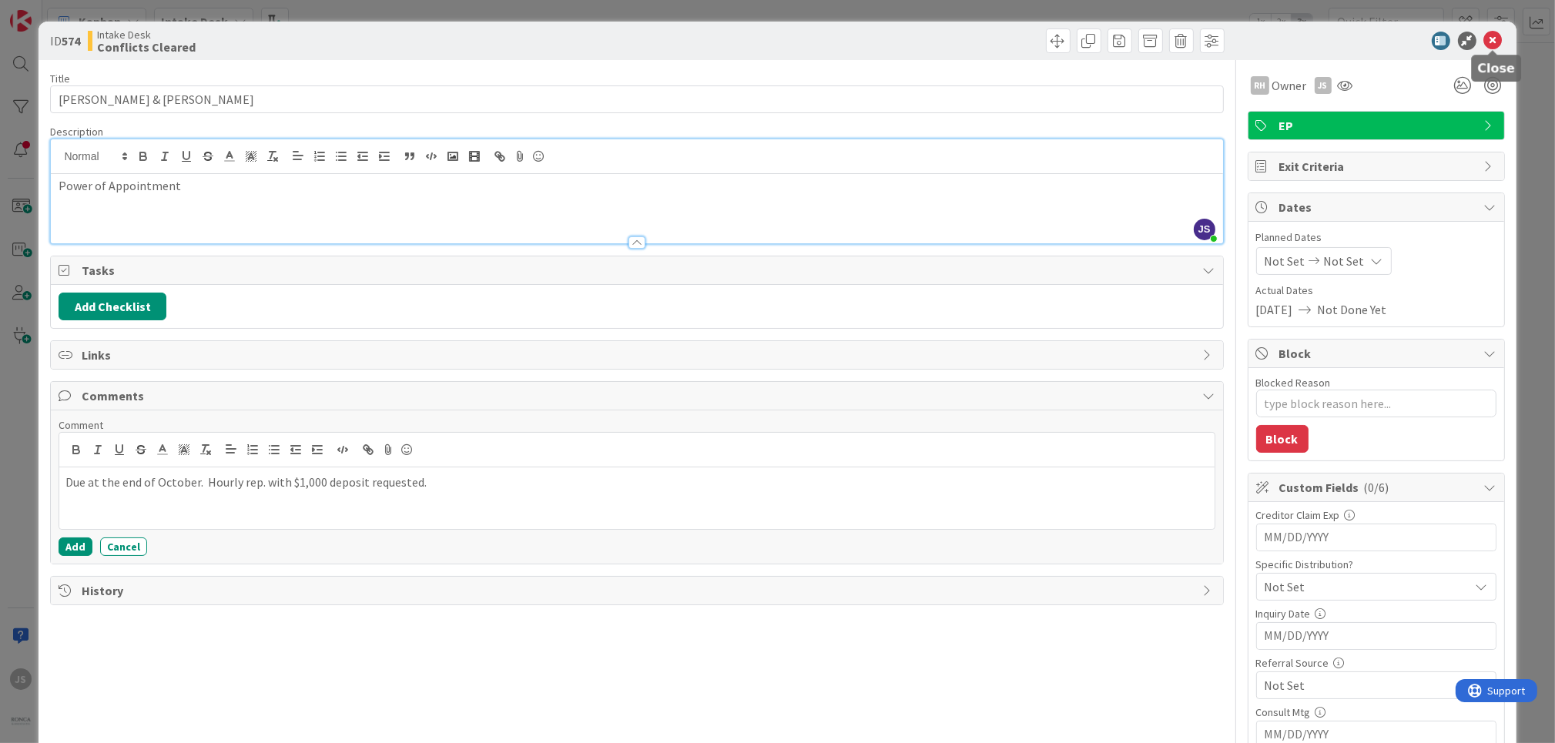
click at [1492, 37] on icon at bounding box center [1493, 41] width 18 height 18
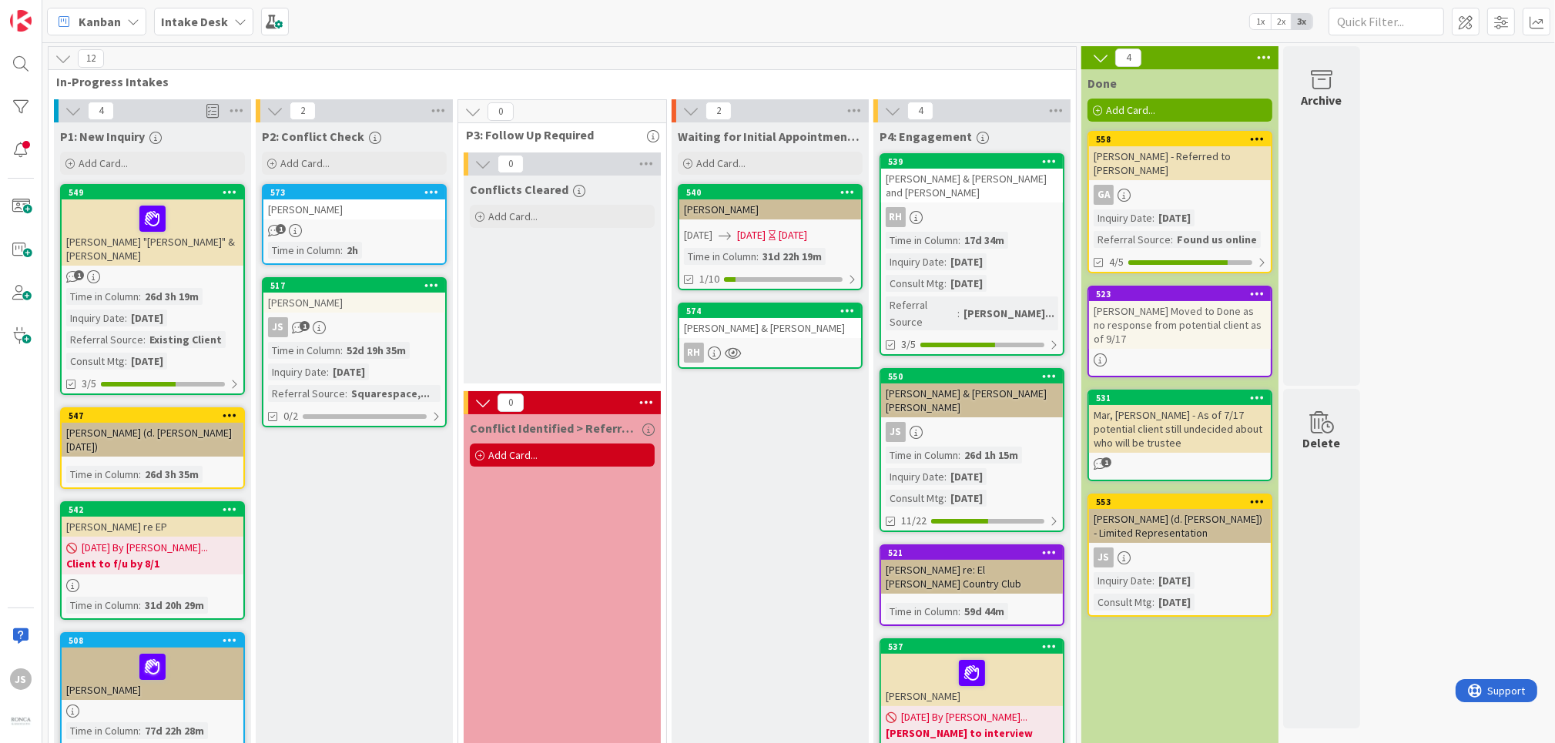
click at [750, 331] on div "[PERSON_NAME] & [PERSON_NAME]" at bounding box center [770, 328] width 182 height 20
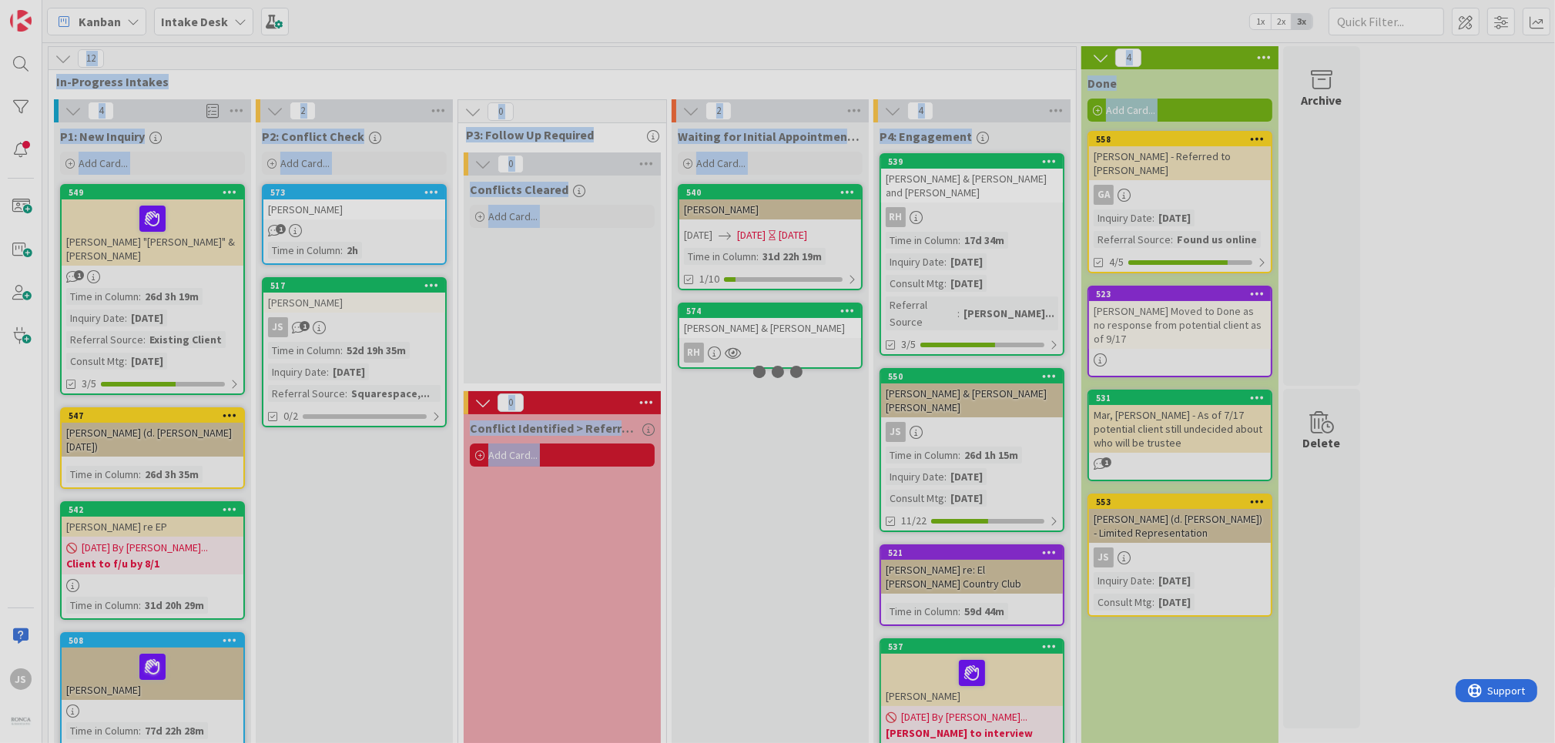
click at [750, 331] on div at bounding box center [777, 371] width 1555 height 743
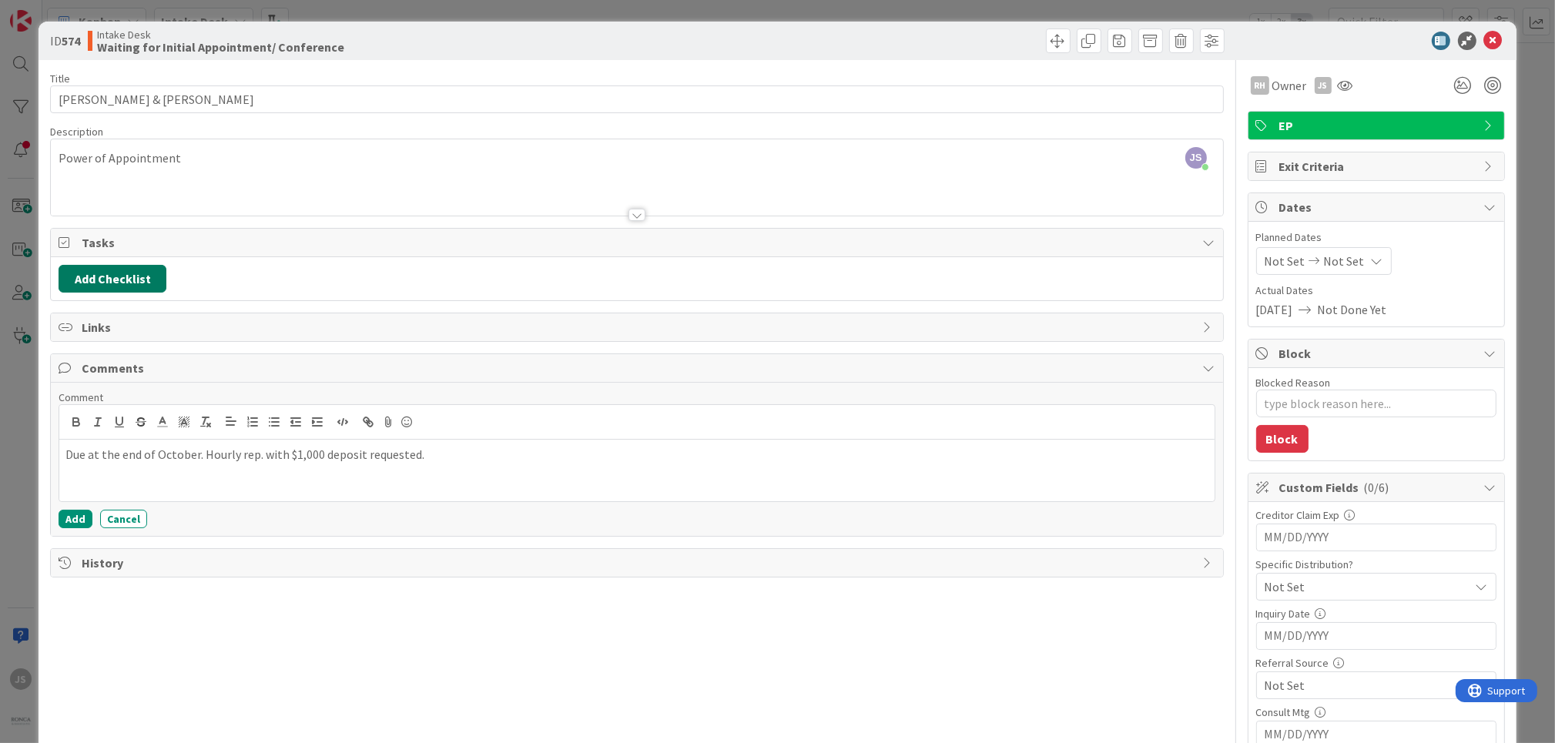
click at [122, 273] on button "Add Checklist" at bounding box center [113, 279] width 108 height 28
click at [94, 412] on link "Load template" at bounding box center [105, 417] width 79 height 15
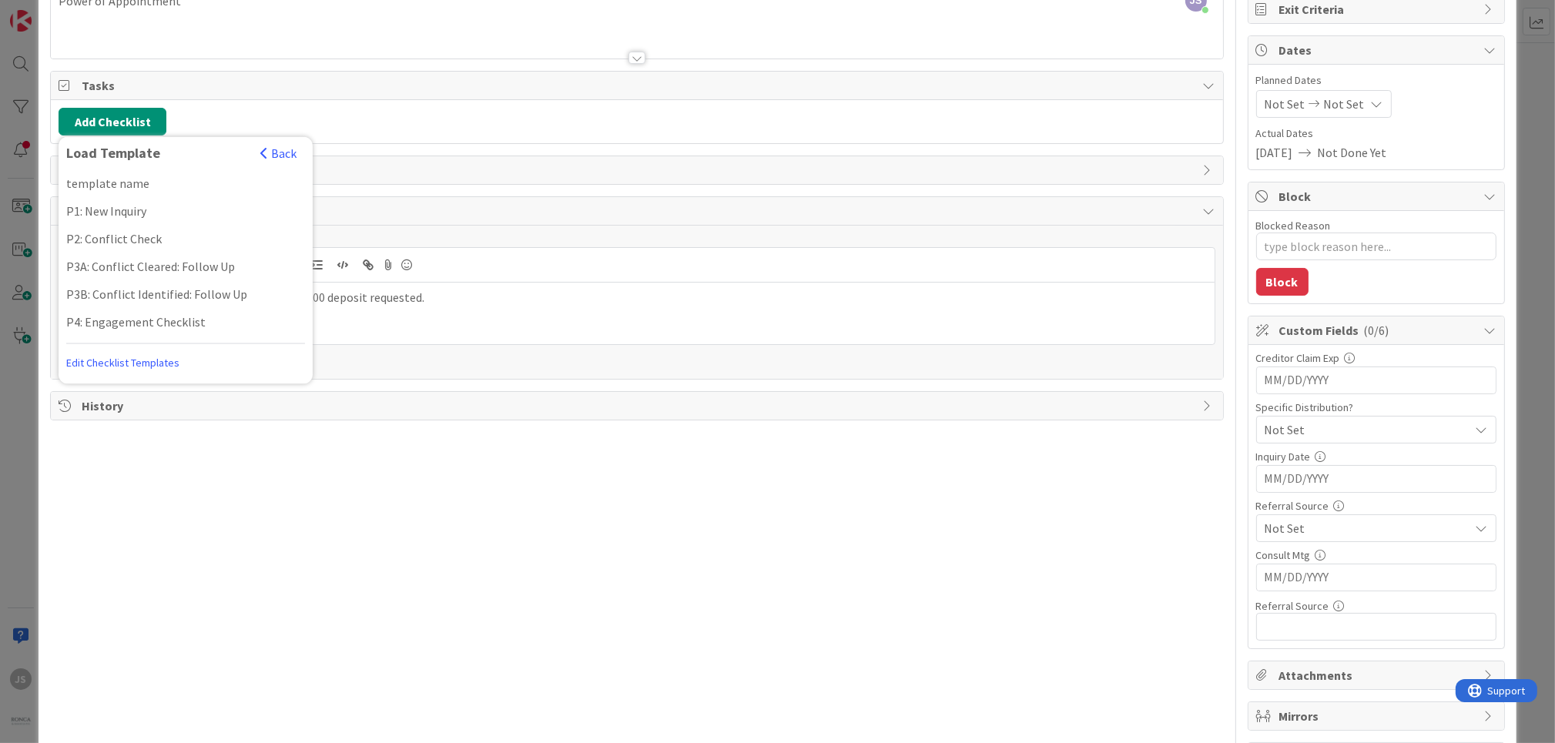
scroll to position [185, 0]
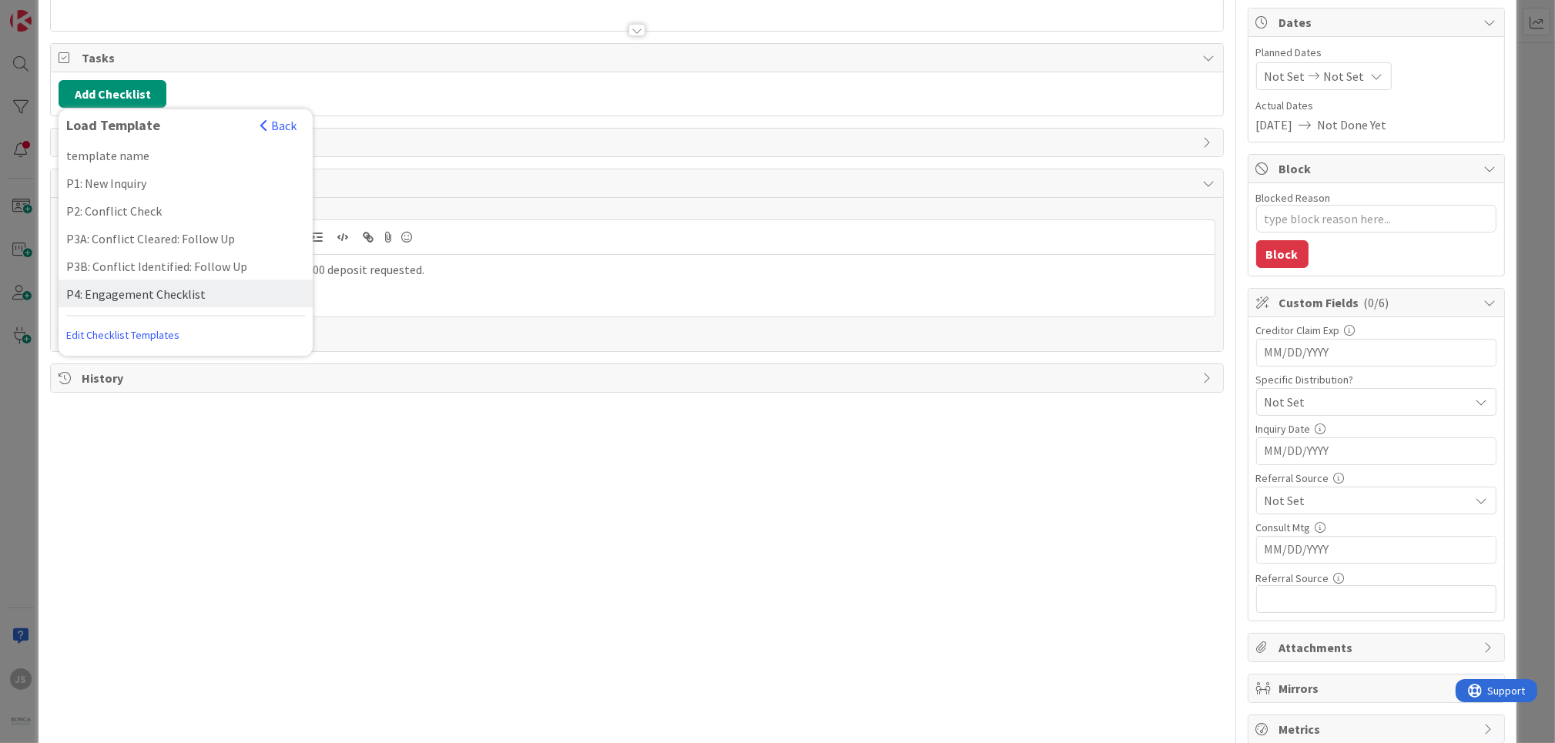
click at [145, 291] on div "P4: Engagement Checklist" at bounding box center [186, 294] width 254 height 28
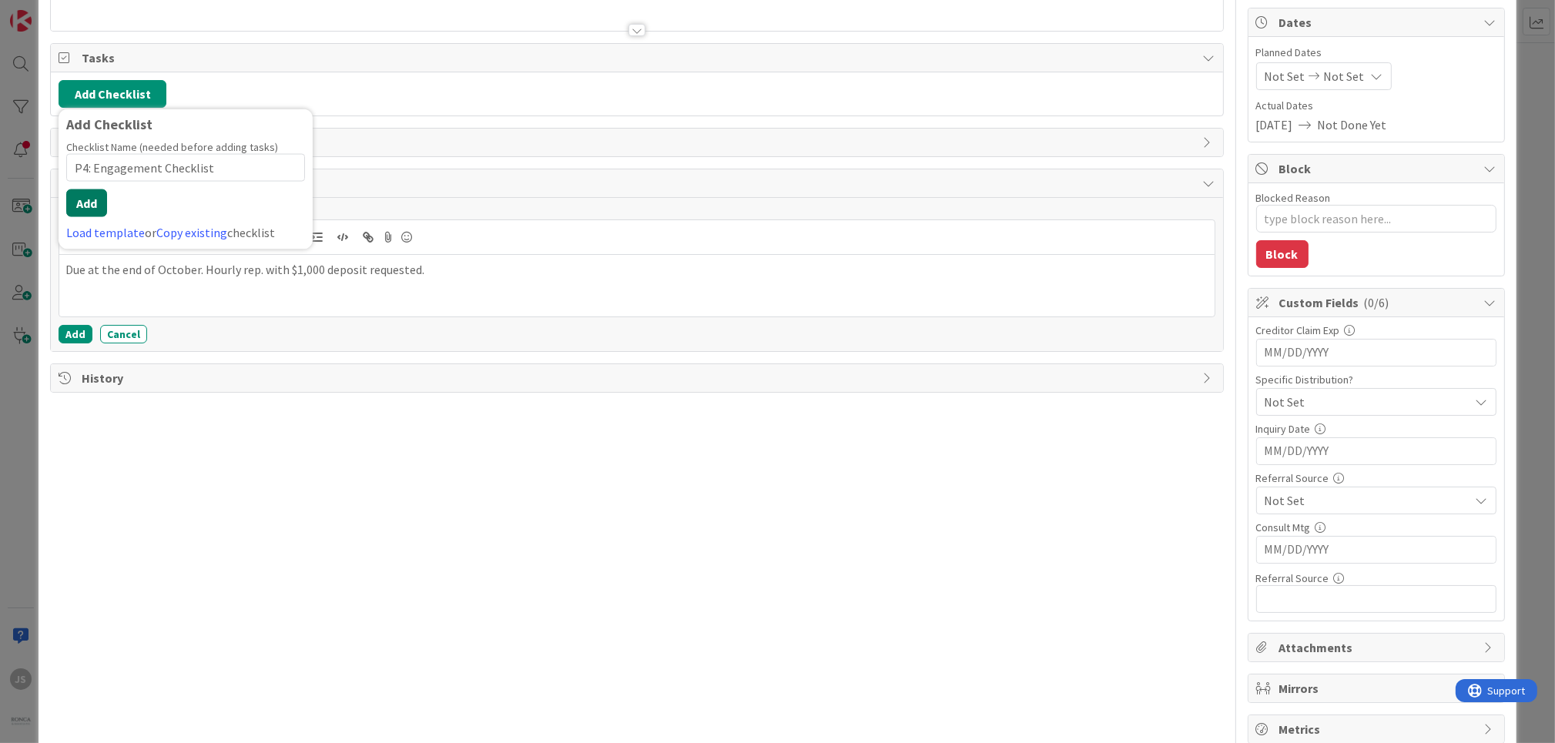
click at [98, 199] on button "Add" at bounding box center [86, 203] width 41 height 28
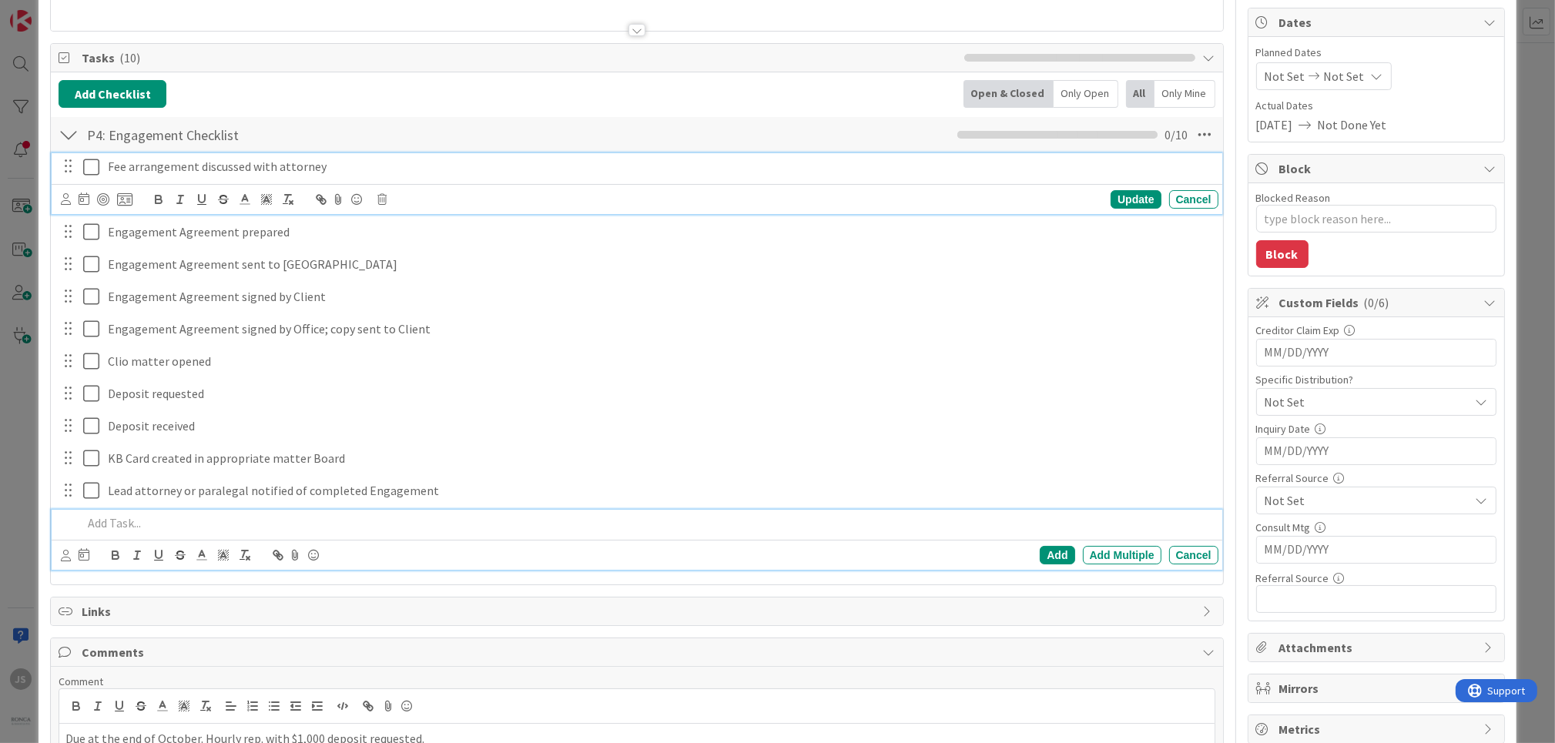
click at [88, 168] on icon at bounding box center [94, 167] width 23 height 18
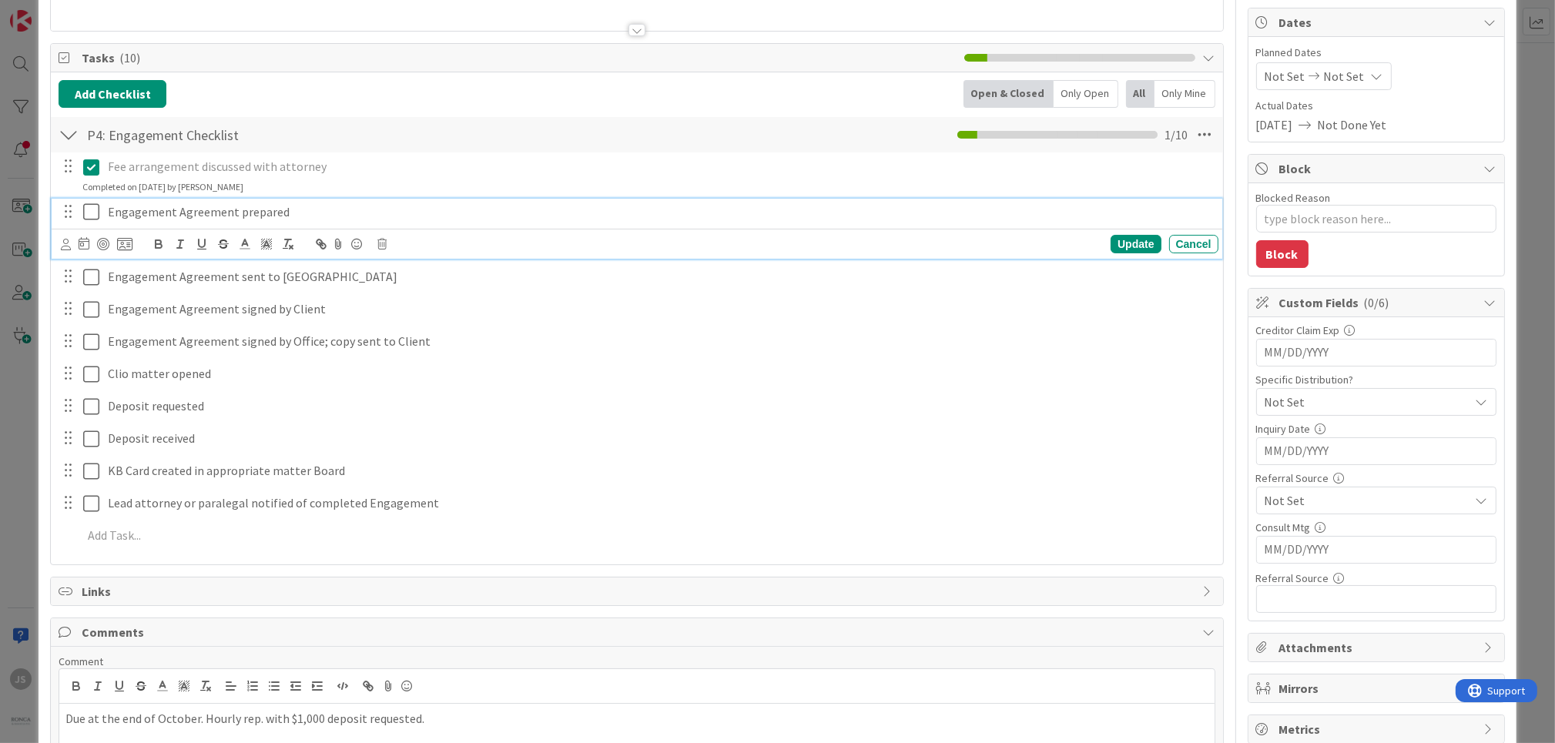
click at [89, 209] on icon at bounding box center [94, 212] width 23 height 18
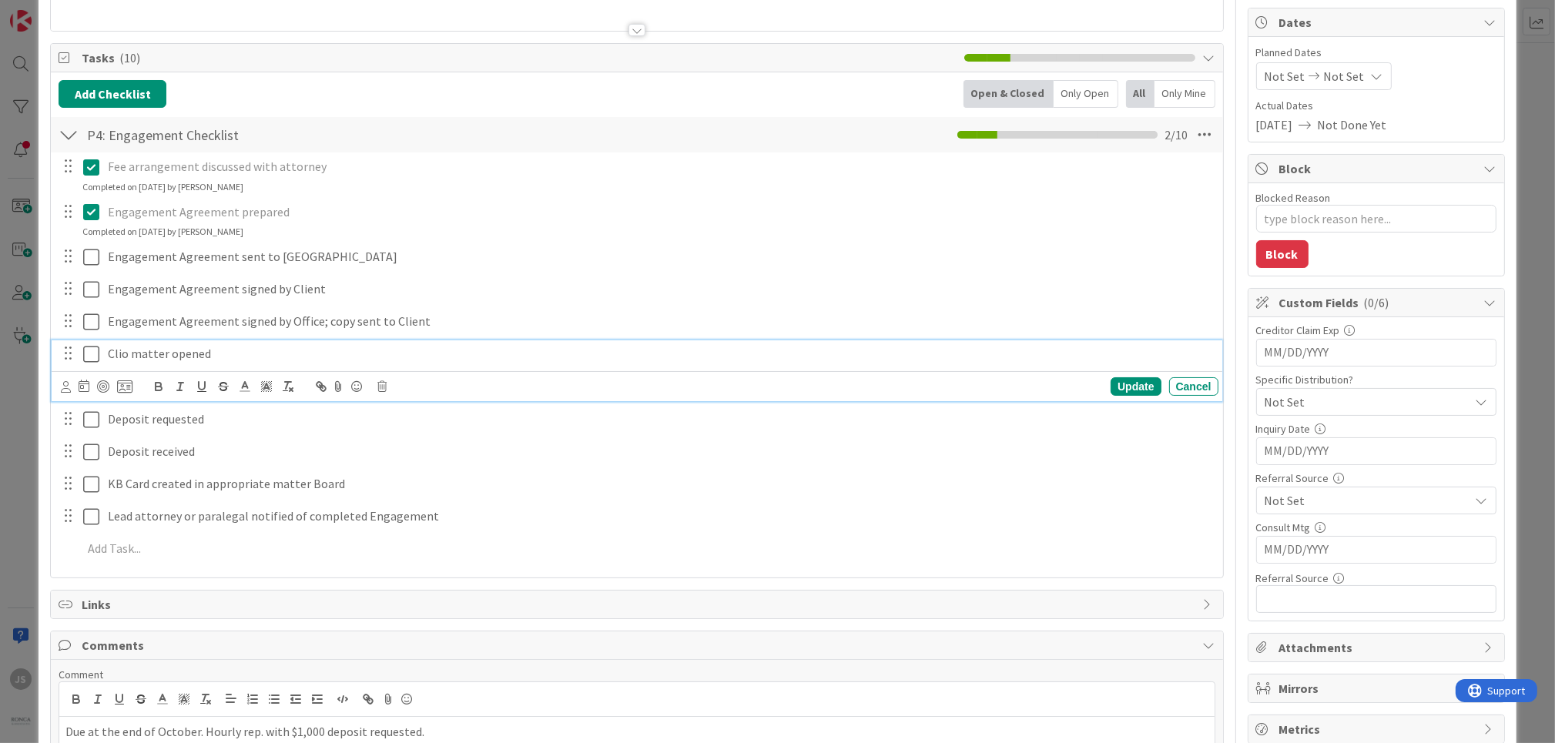
click at [95, 352] on icon at bounding box center [94, 354] width 23 height 18
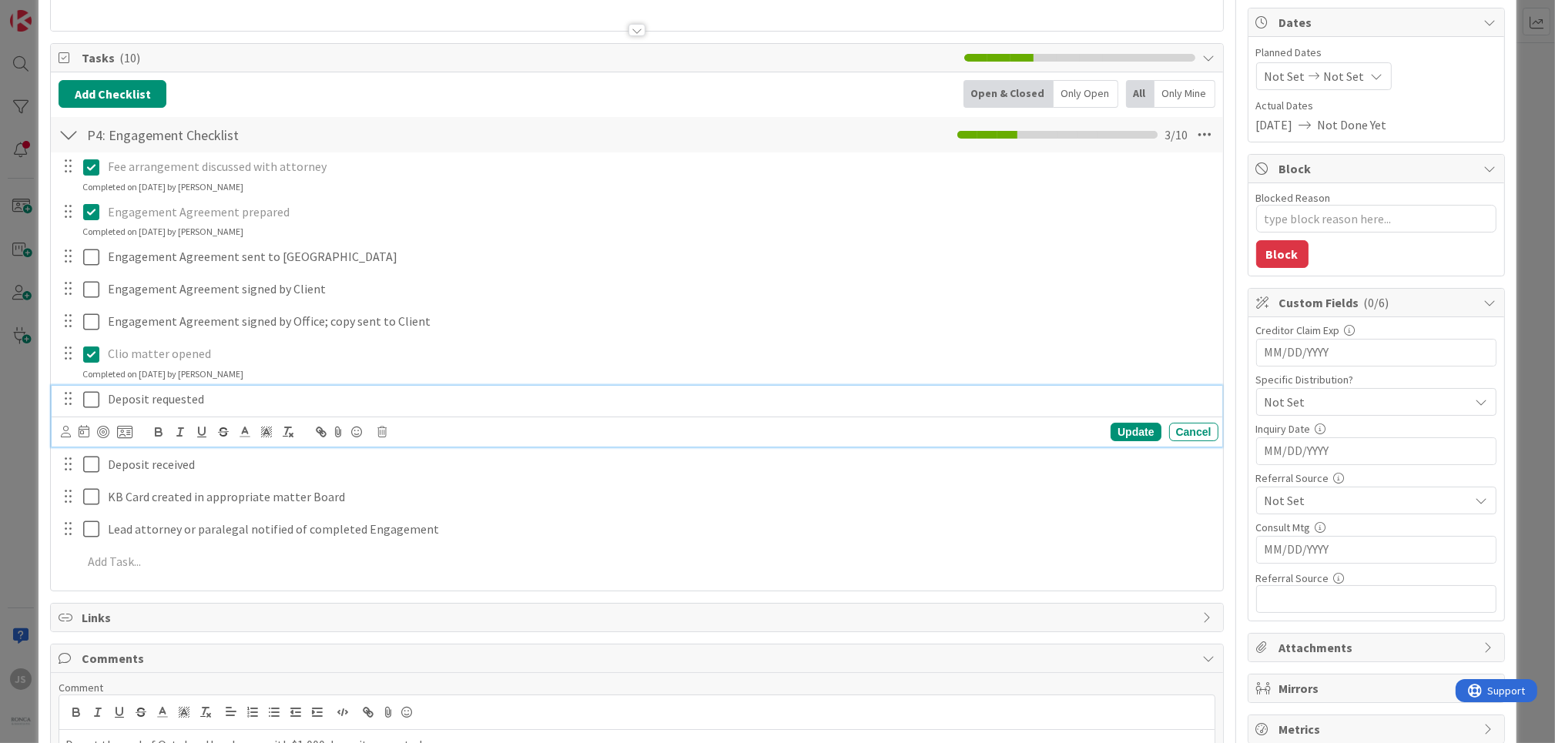
click at [94, 400] on icon at bounding box center [94, 399] width 23 height 18
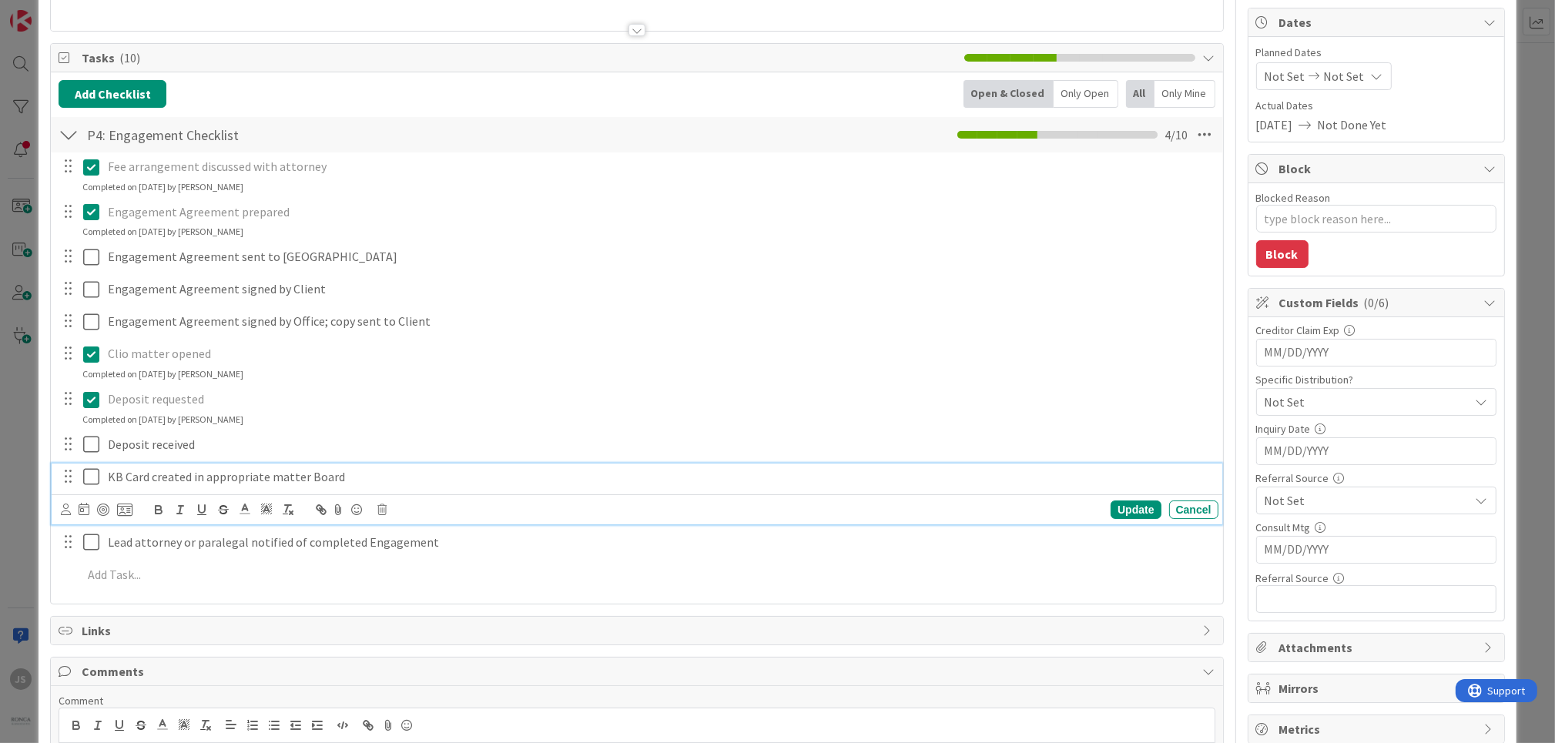
click at [91, 473] on icon at bounding box center [94, 476] width 23 height 18
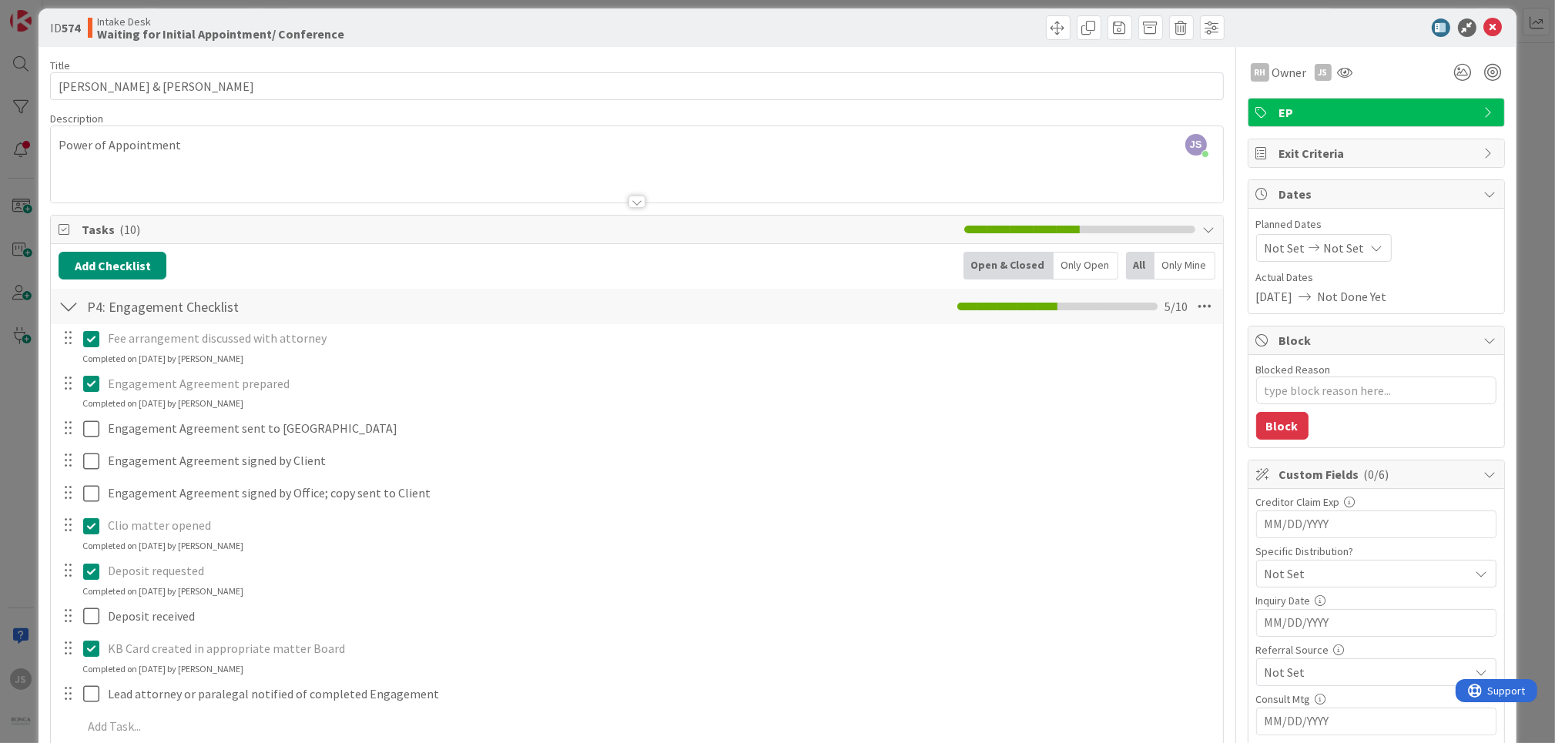
scroll to position [0, 0]
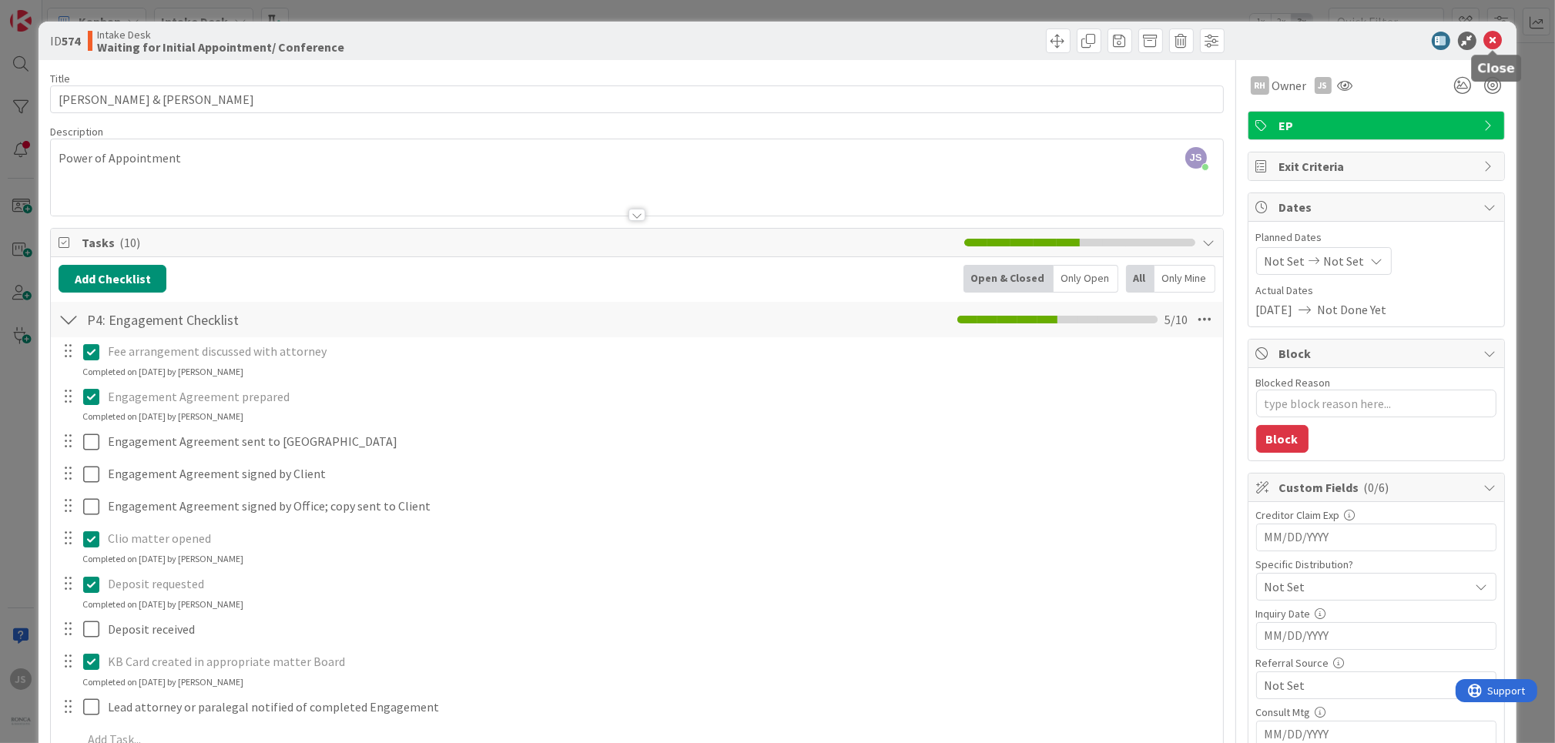
click at [1486, 40] on icon at bounding box center [1493, 41] width 18 height 18
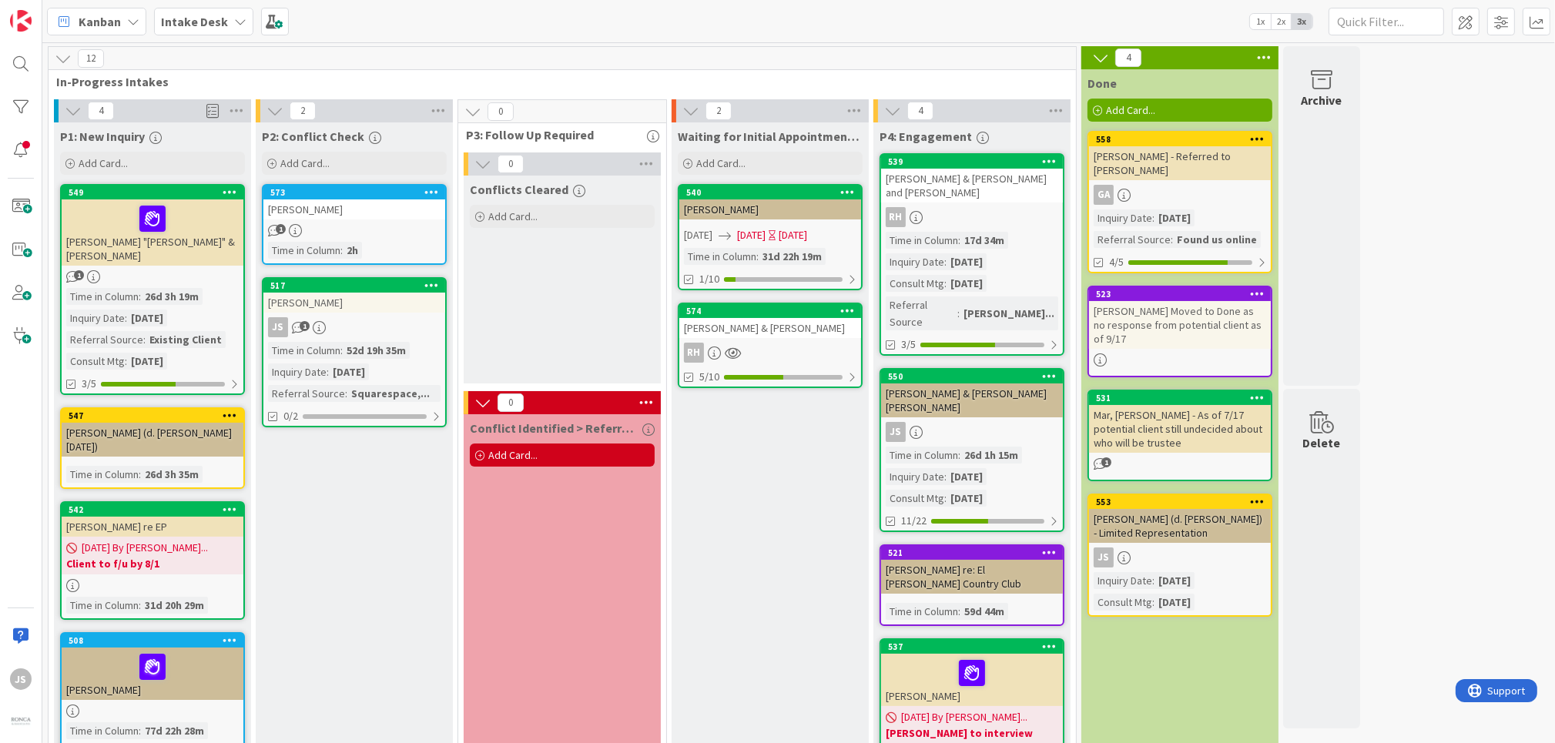
click at [753, 360] on div "RH" at bounding box center [770, 353] width 182 height 20
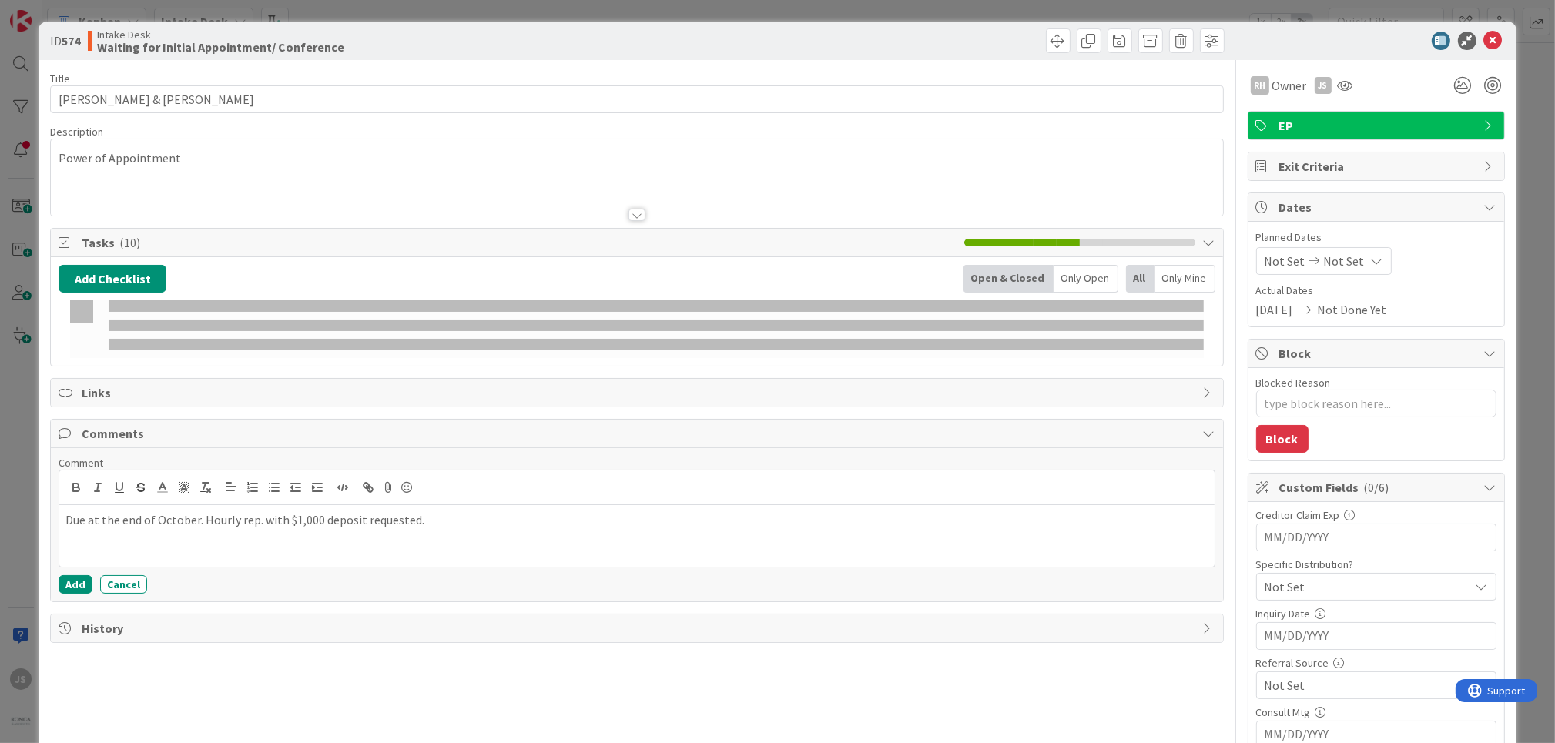
click at [753, 360] on div "Add Checklist Open & Closed Only Open All Only Mine" at bounding box center [636, 311] width 1171 height 109
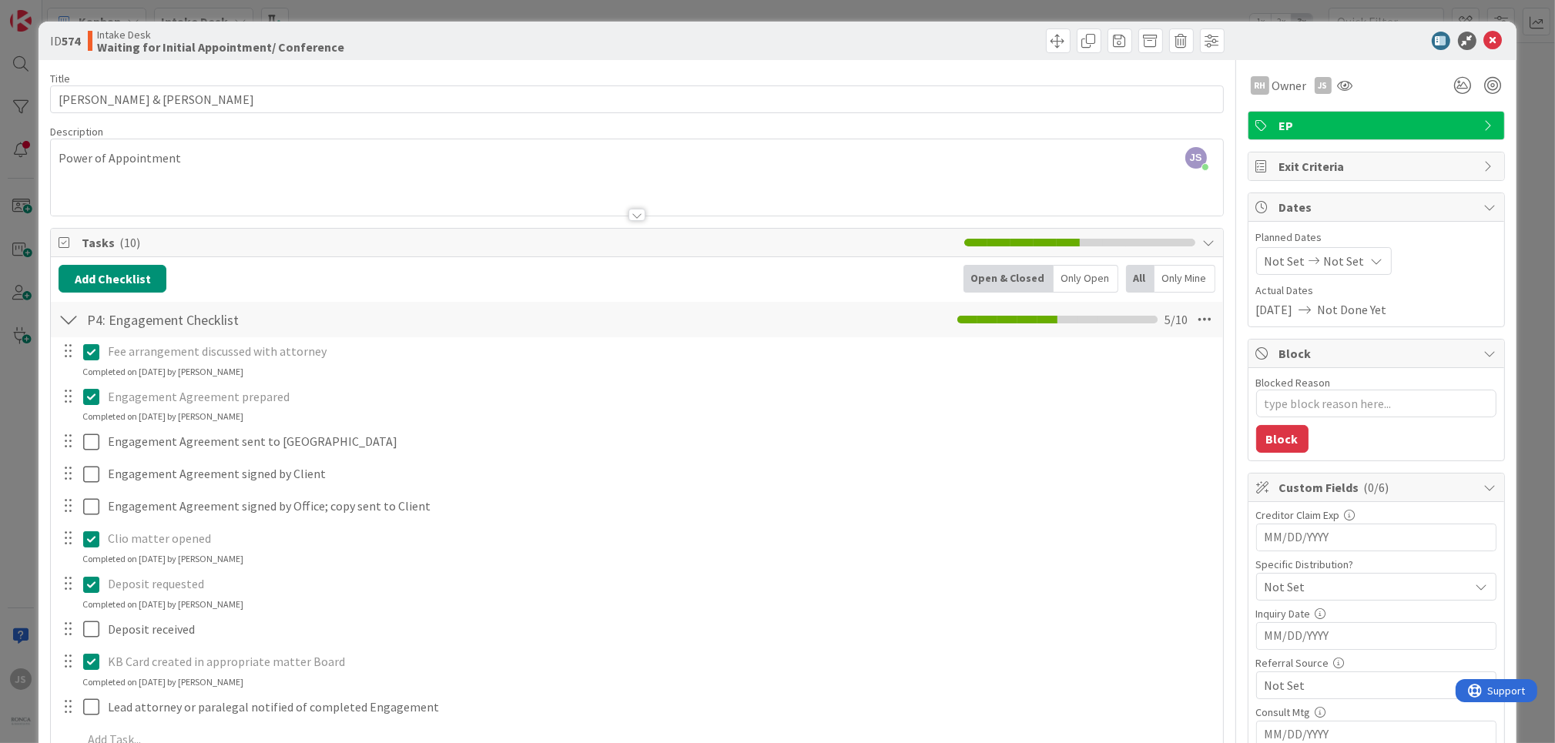
click at [93, 664] on icon at bounding box center [94, 661] width 23 height 18
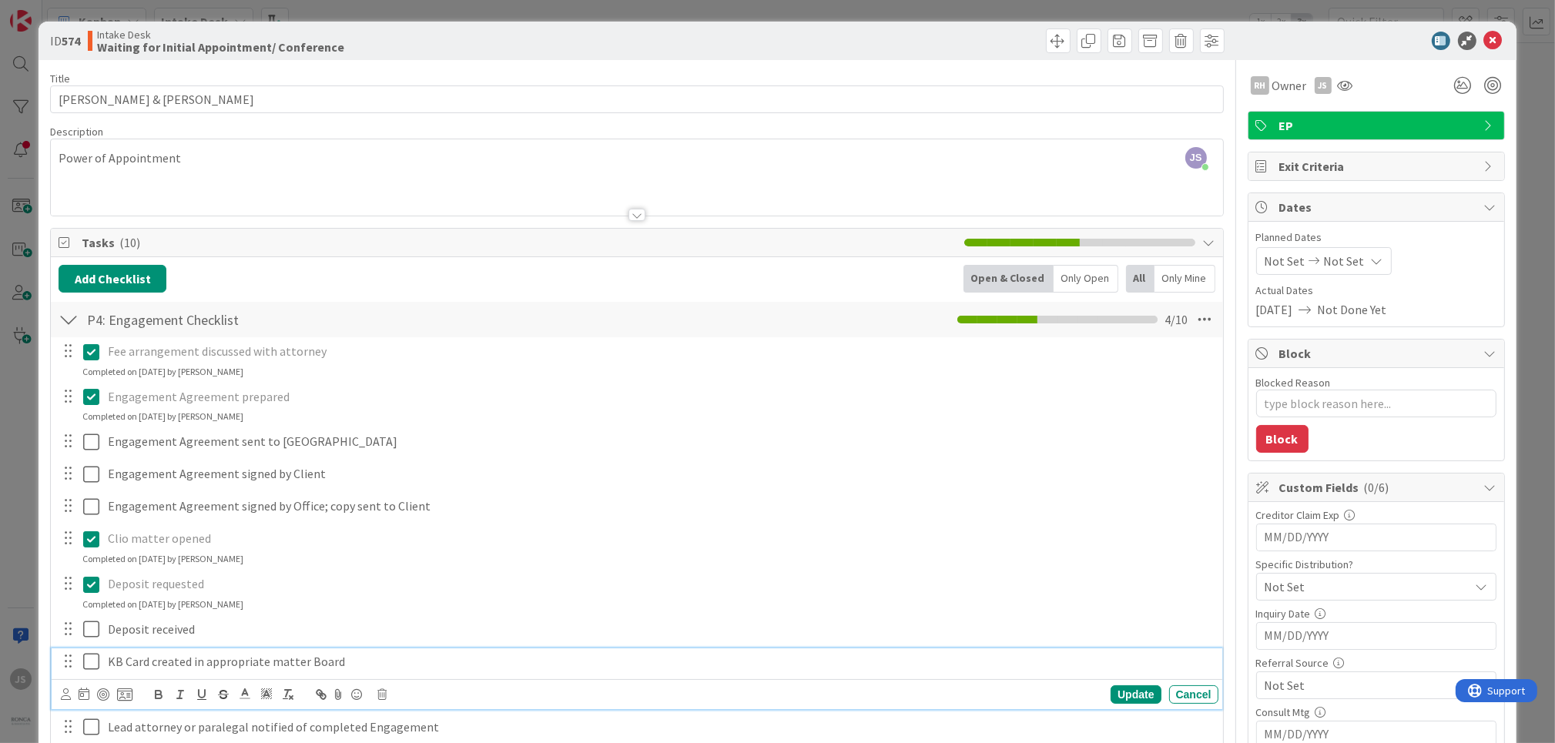
type textarea "x"
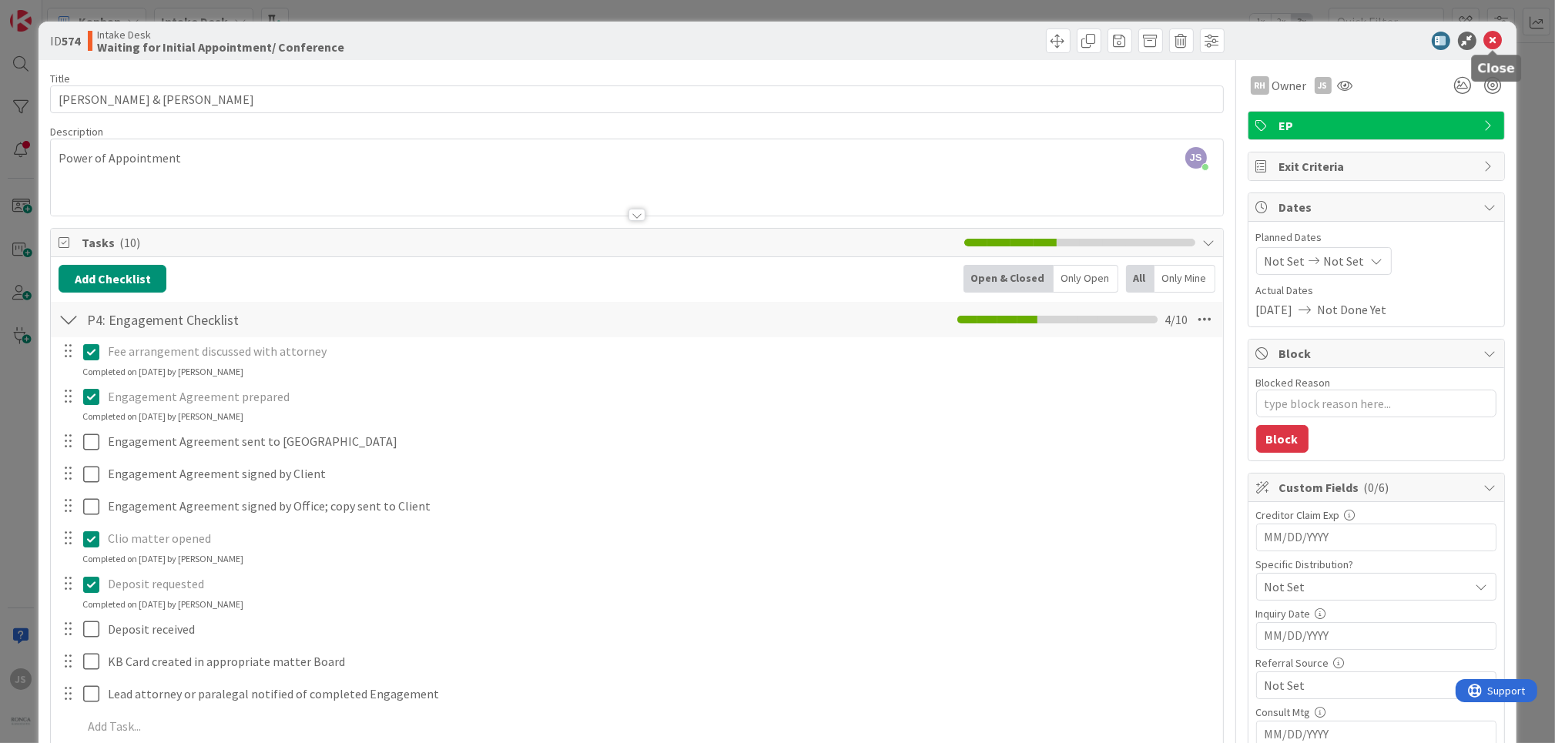
click at [1499, 42] on icon at bounding box center [1493, 41] width 18 height 18
